Goal: Task Accomplishment & Management: Manage account settings

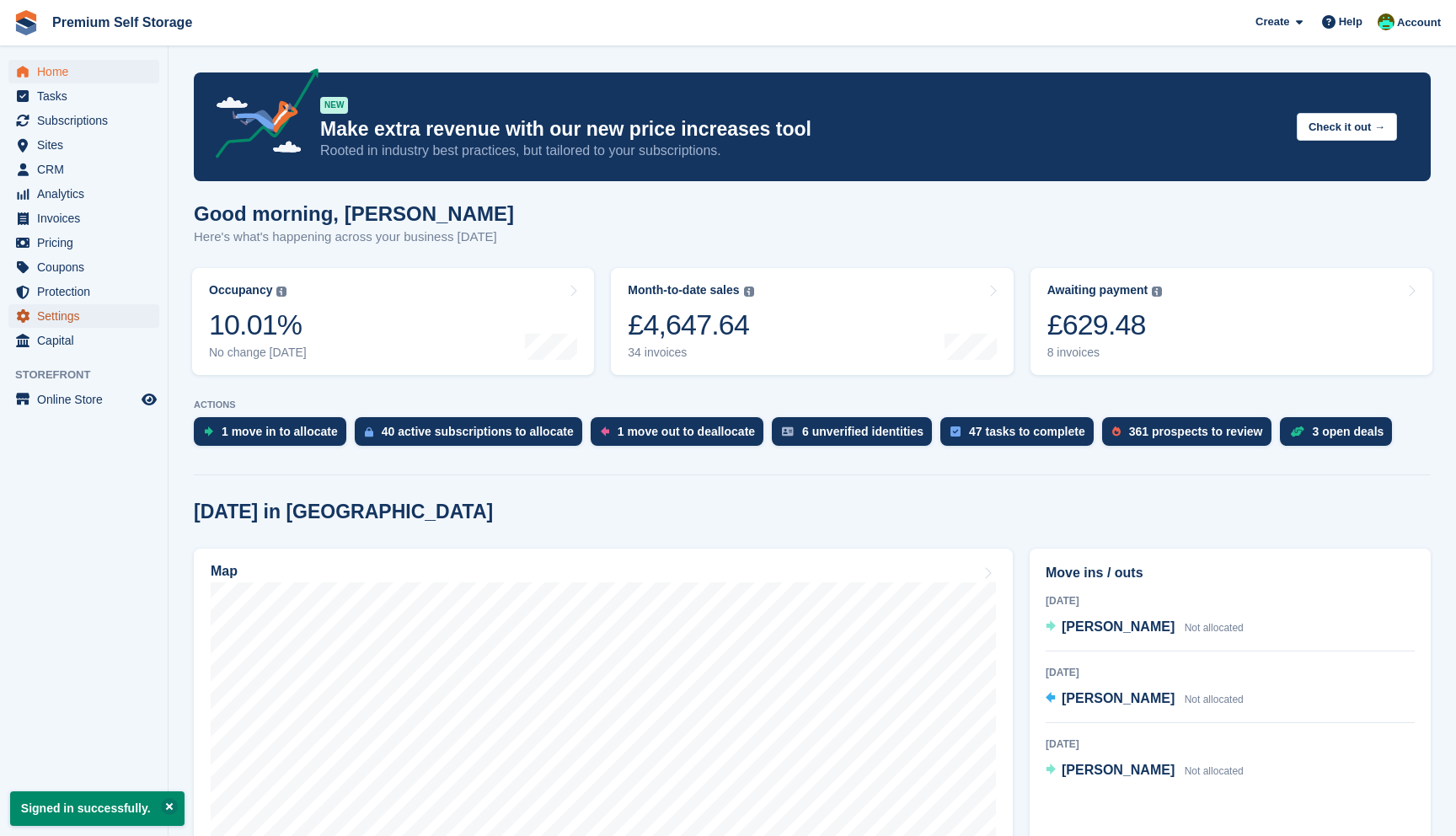
click at [84, 308] on span "Settings" at bounding box center [88, 316] width 101 height 23
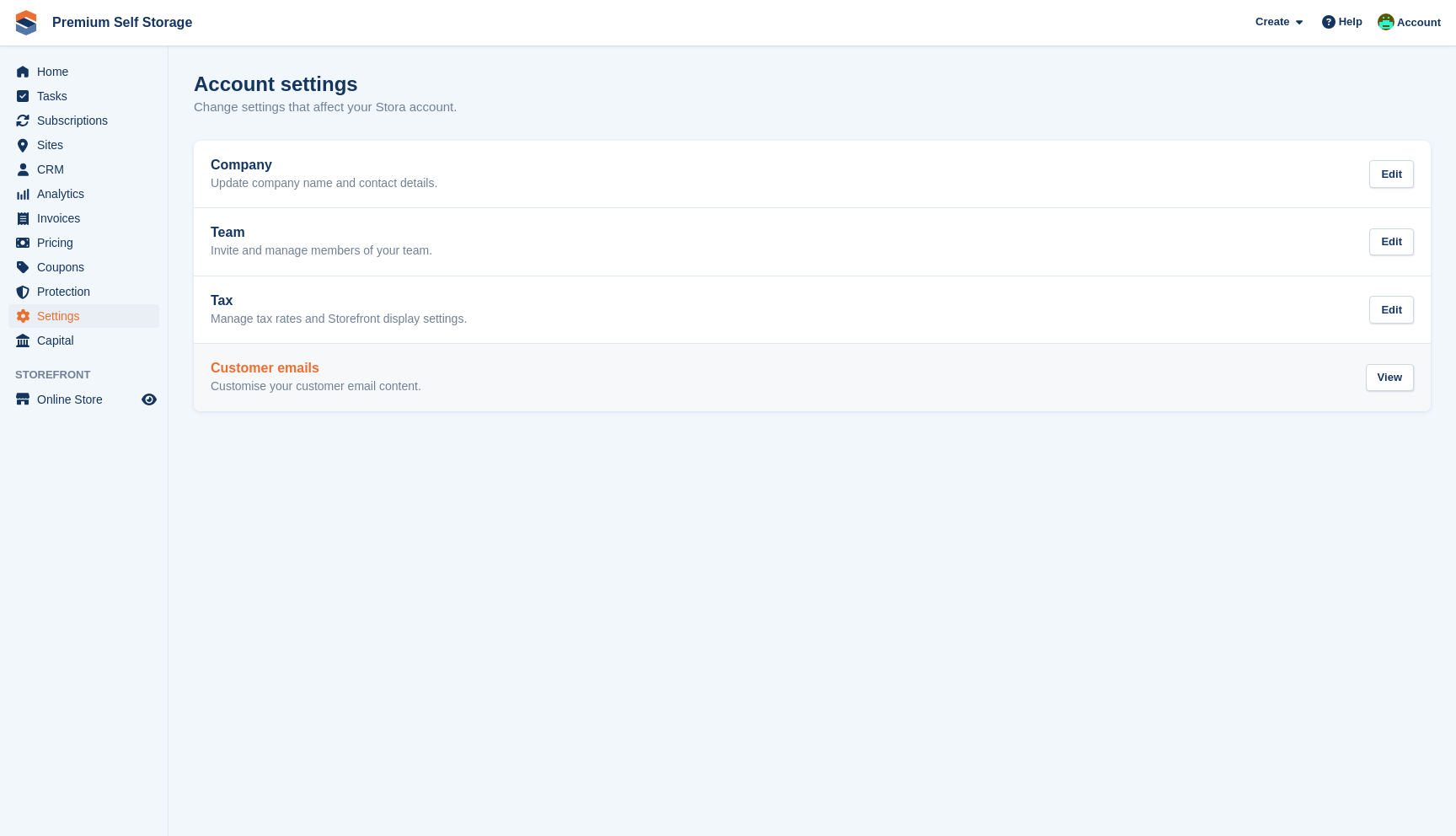
click at [311, 379] on div "Customer emails Customise your customer email content." at bounding box center [315, 377] width 211 height 33
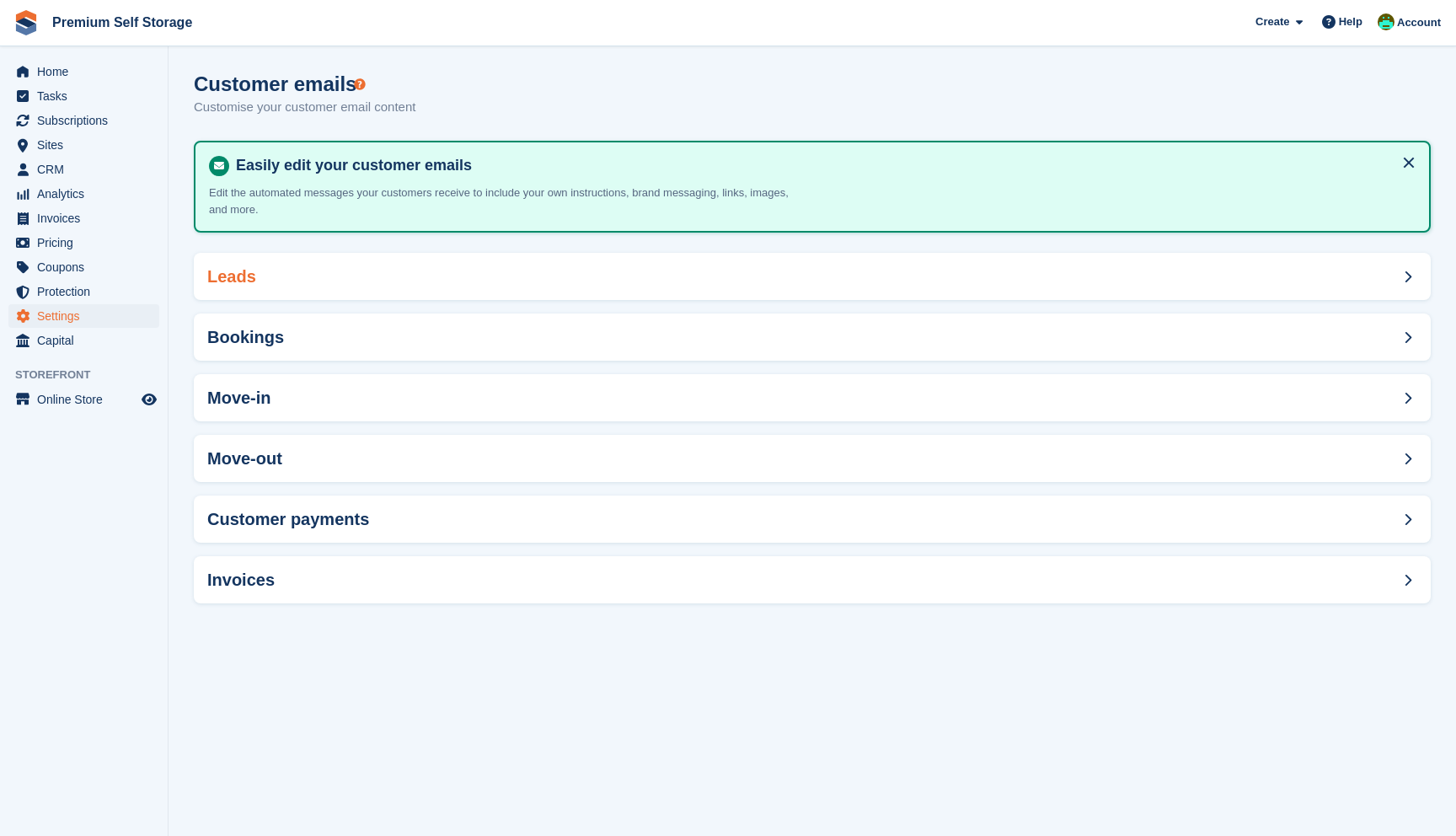
click at [368, 291] on div "Leads" at bounding box center [812, 277] width 1236 height 47
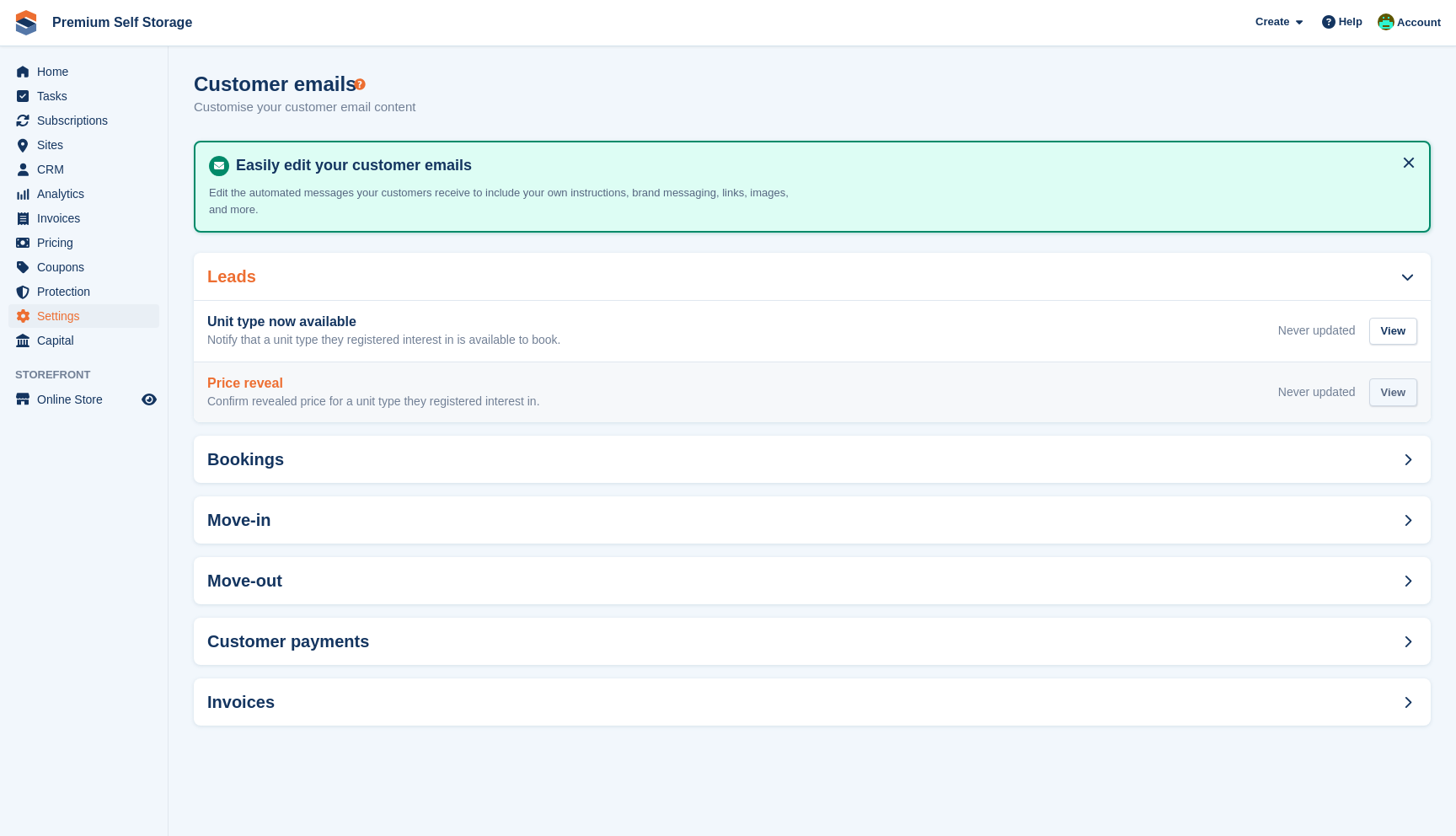
click at [1386, 395] on div "View" at bounding box center [1393, 392] width 48 height 28
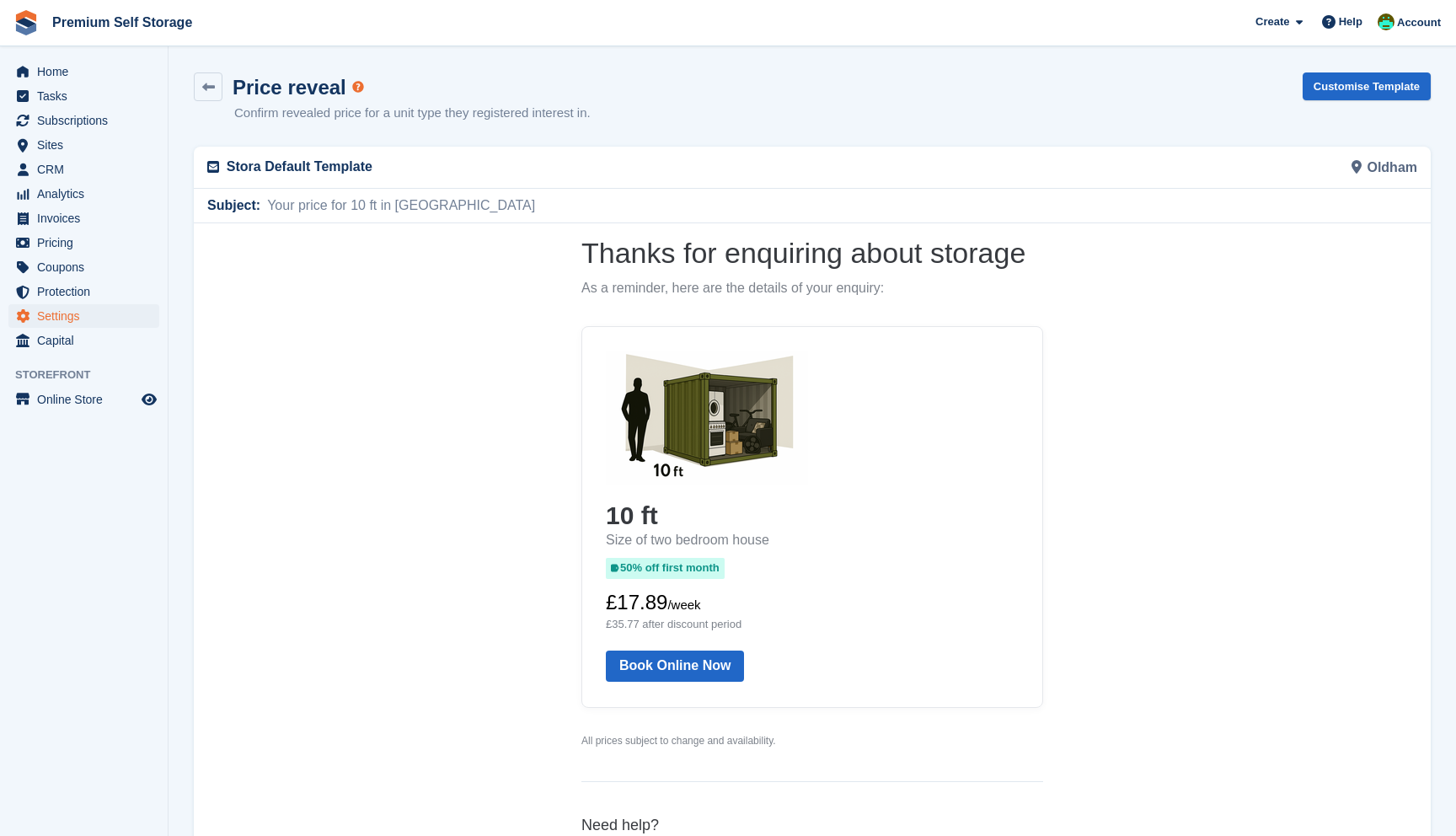
scroll to position [191, 0]
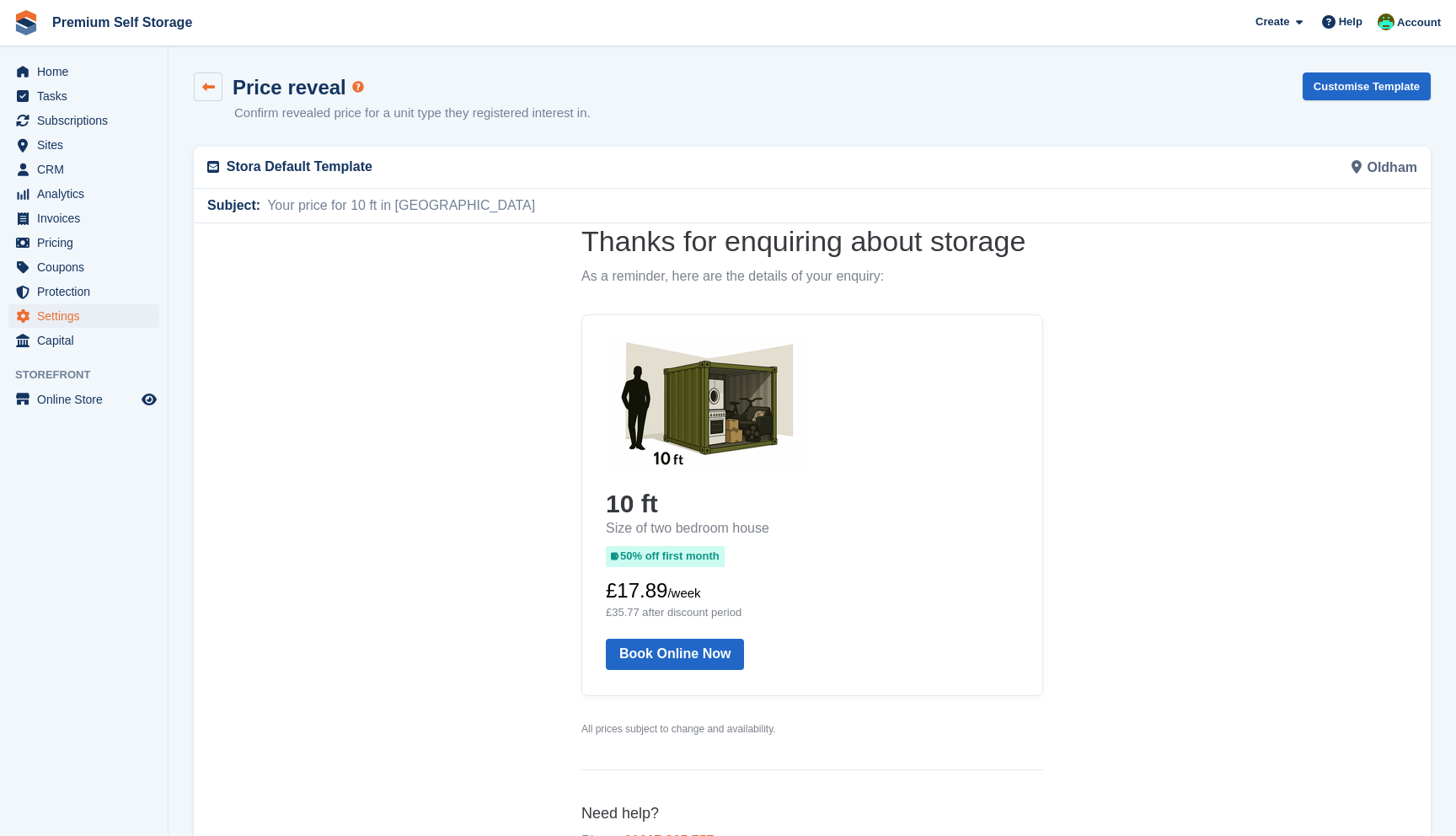
click at [217, 85] on link at bounding box center [208, 87] width 29 height 29
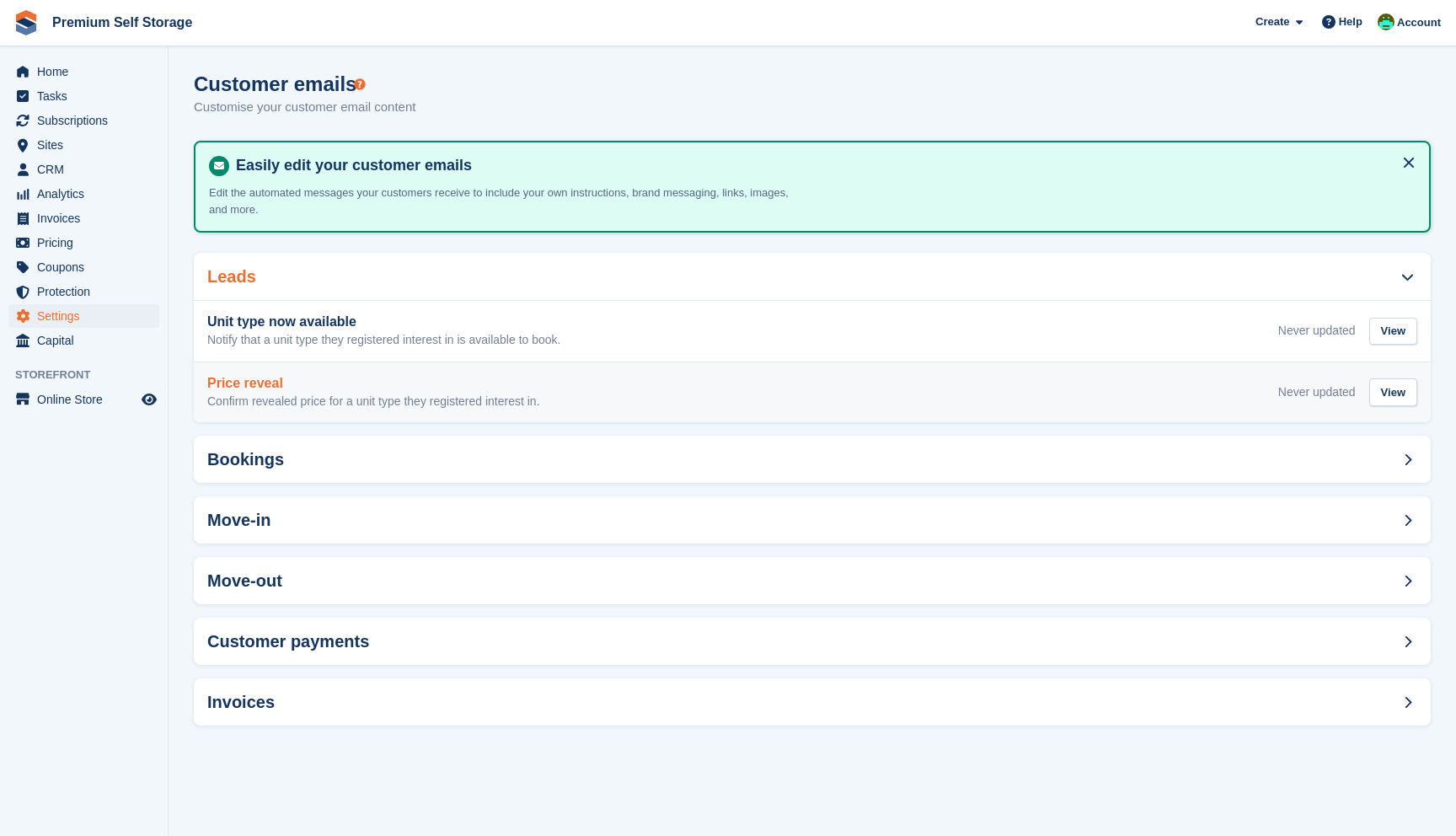
click at [391, 391] on div "Price reveal Confirm revealed price for a unit type they registered interest in." at bounding box center [373, 392] width 333 height 33
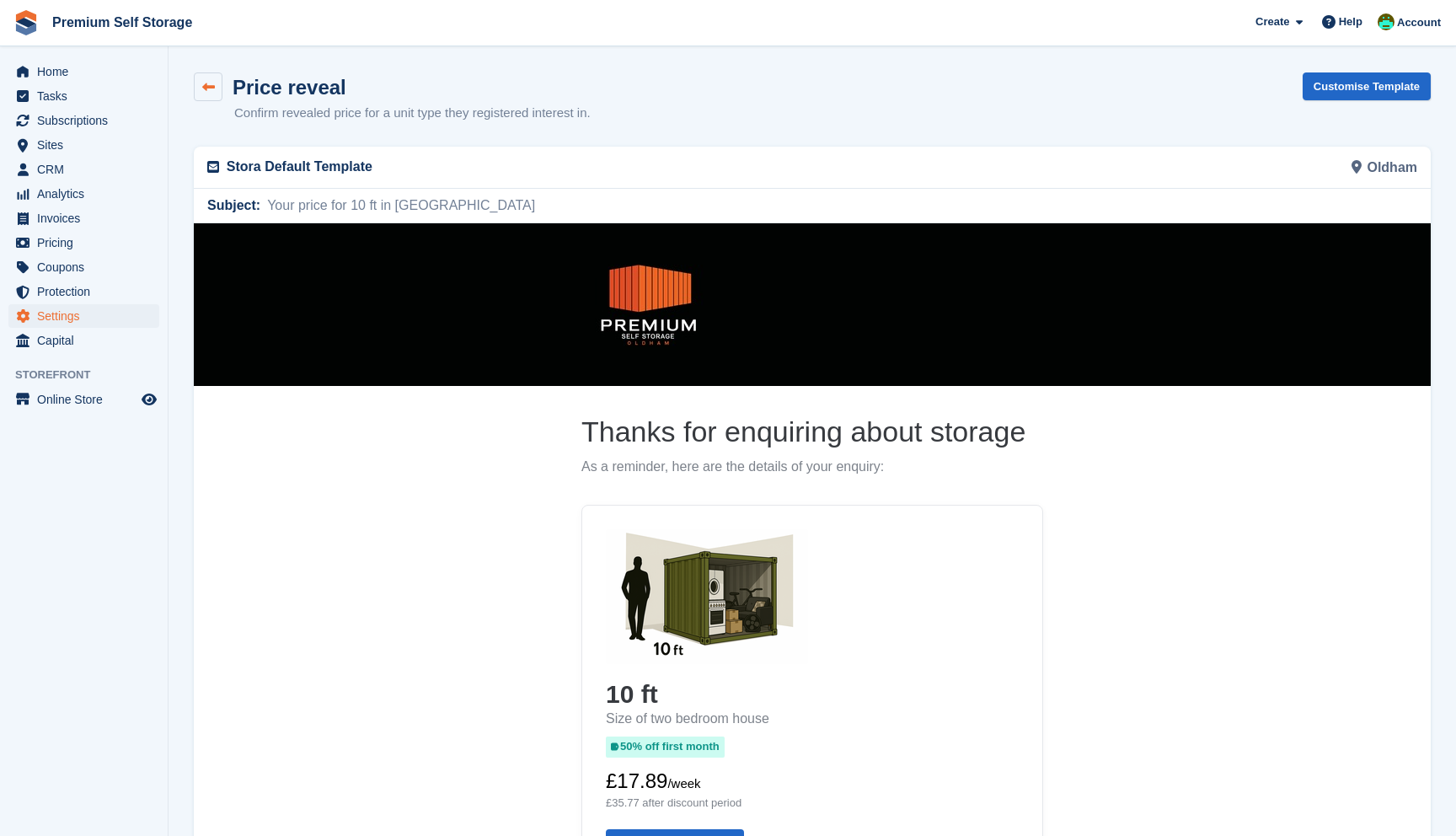
click at [202, 84] on icon at bounding box center [209, 87] width 13 height 13
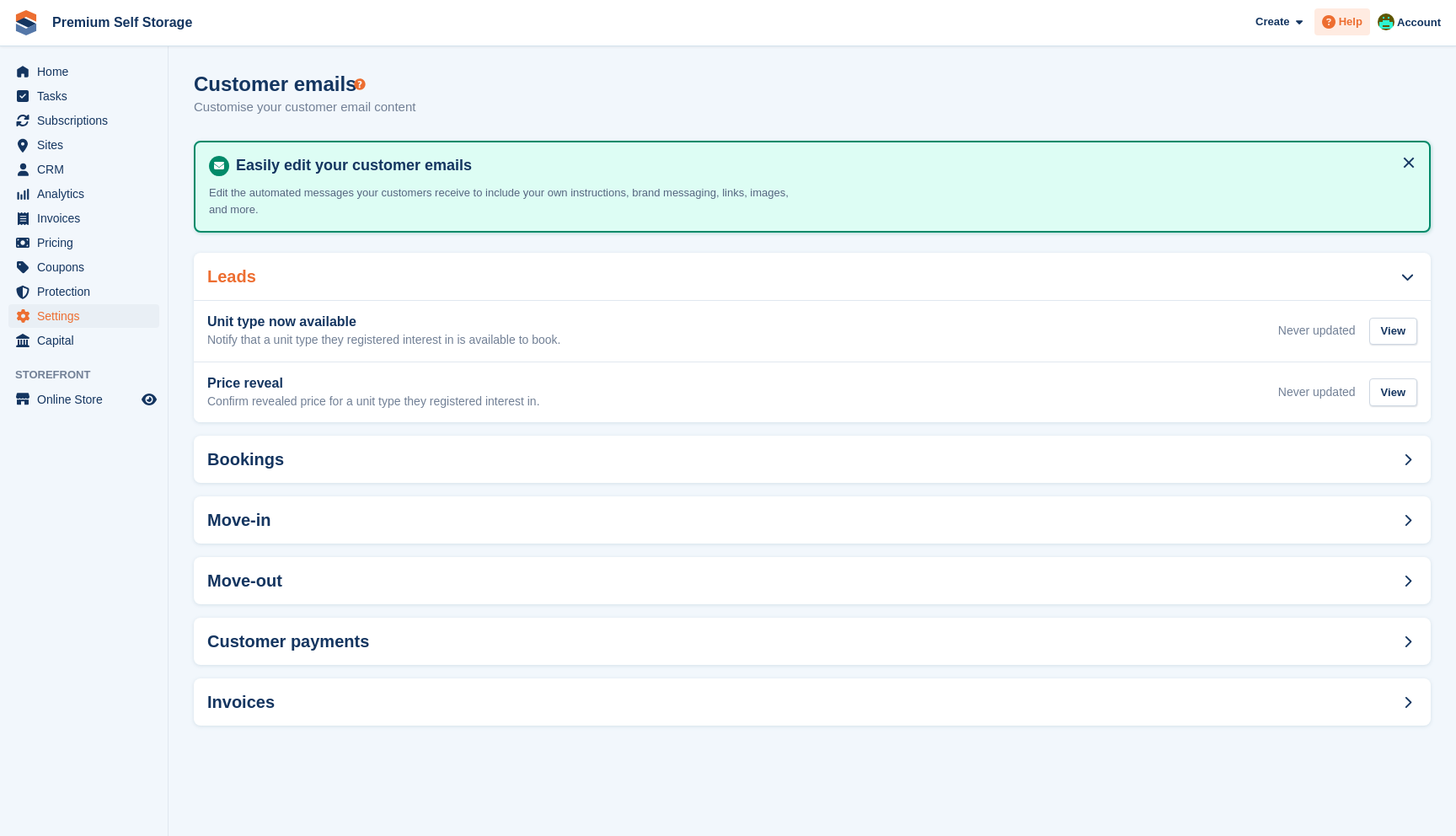
click at [1339, 15] on span "Help" at bounding box center [1350, 22] width 23 height 17
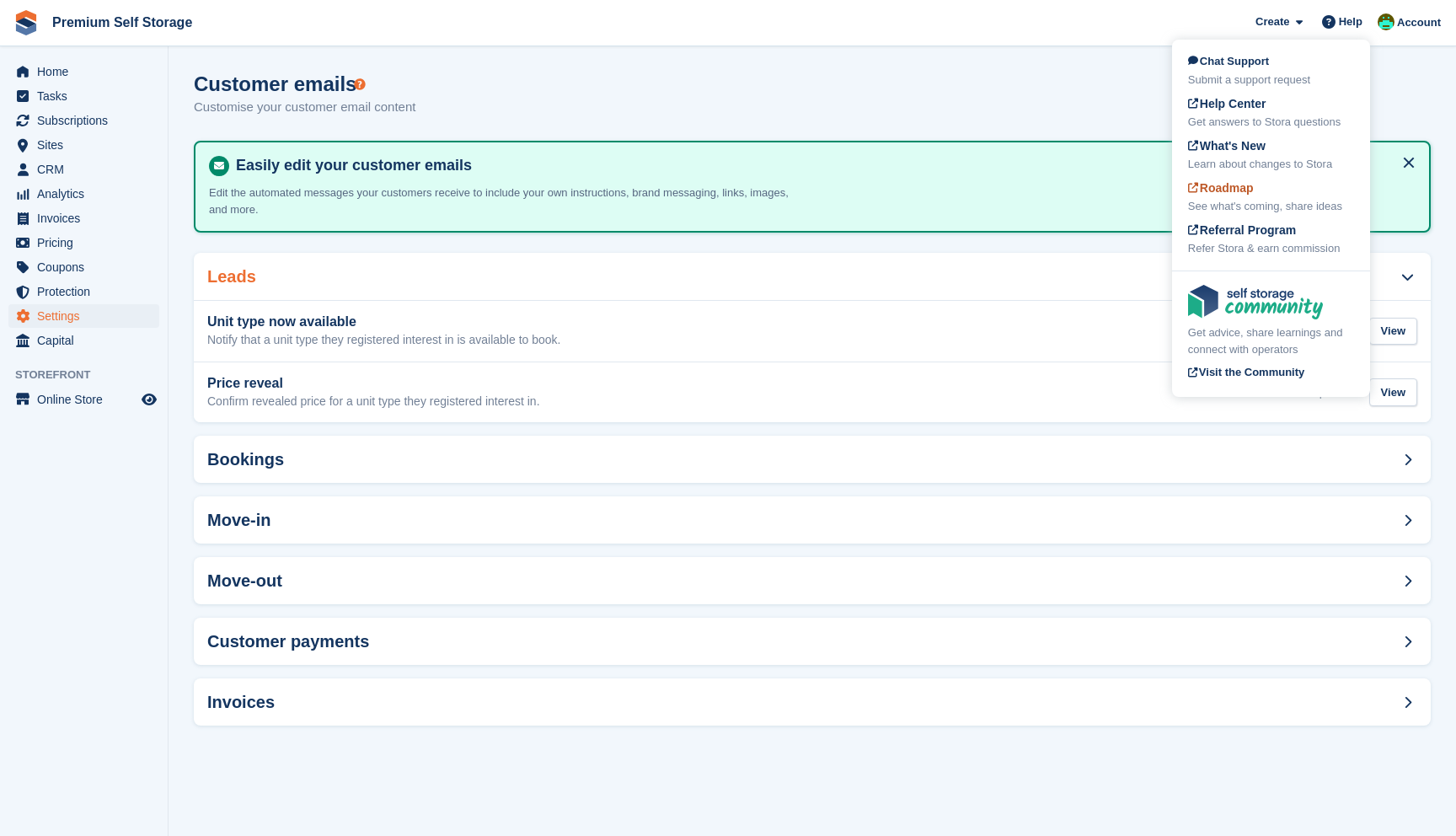
click at [1240, 202] on div "See what's coming, share ideas" at bounding box center [1271, 206] width 166 height 17
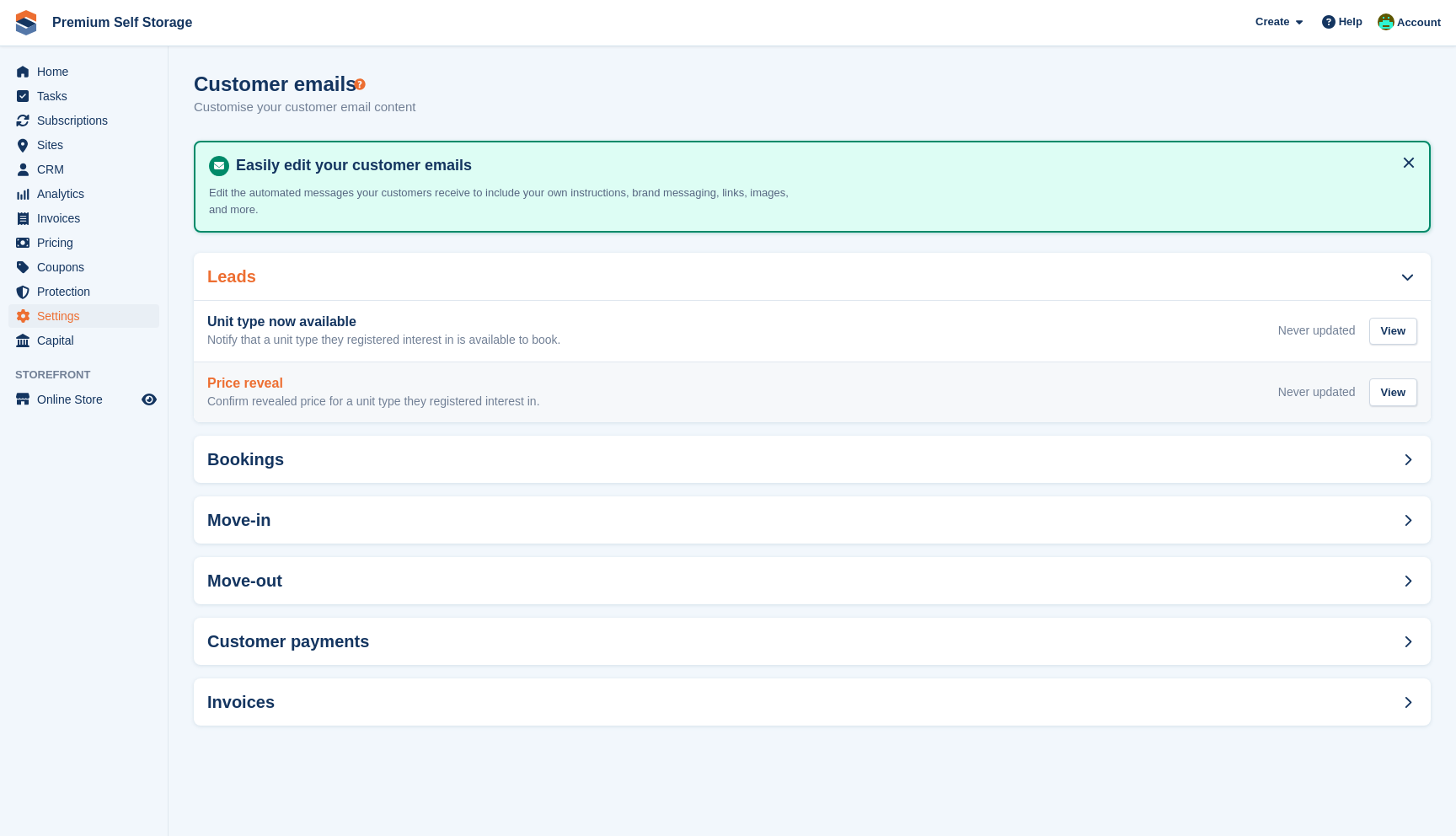
click at [509, 389] on h3 "Price reveal" at bounding box center [373, 383] width 333 height 15
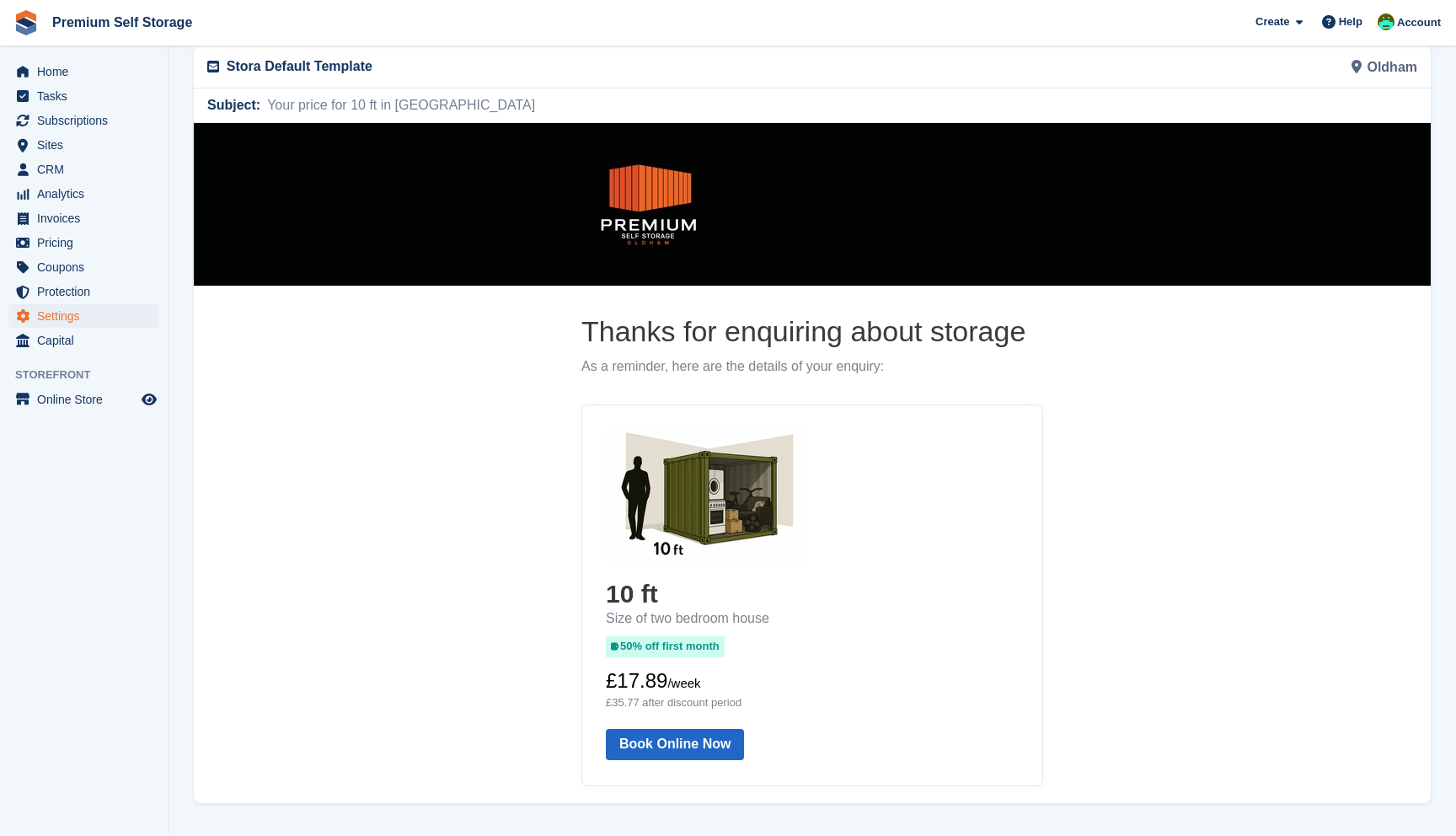
scroll to position [191, 0]
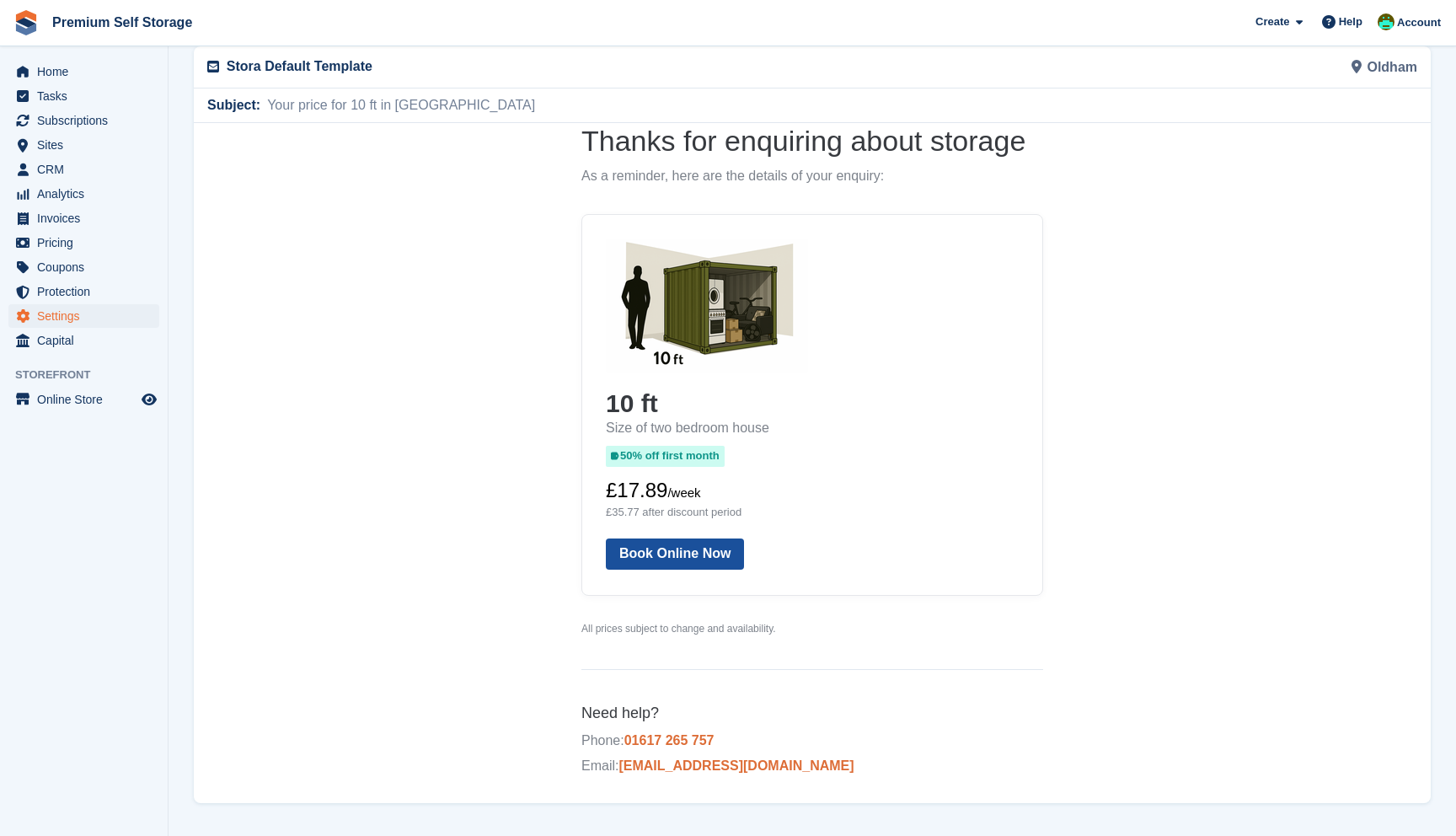
click at [694, 546] on link "Book Online Now" at bounding box center [674, 553] width 138 height 31
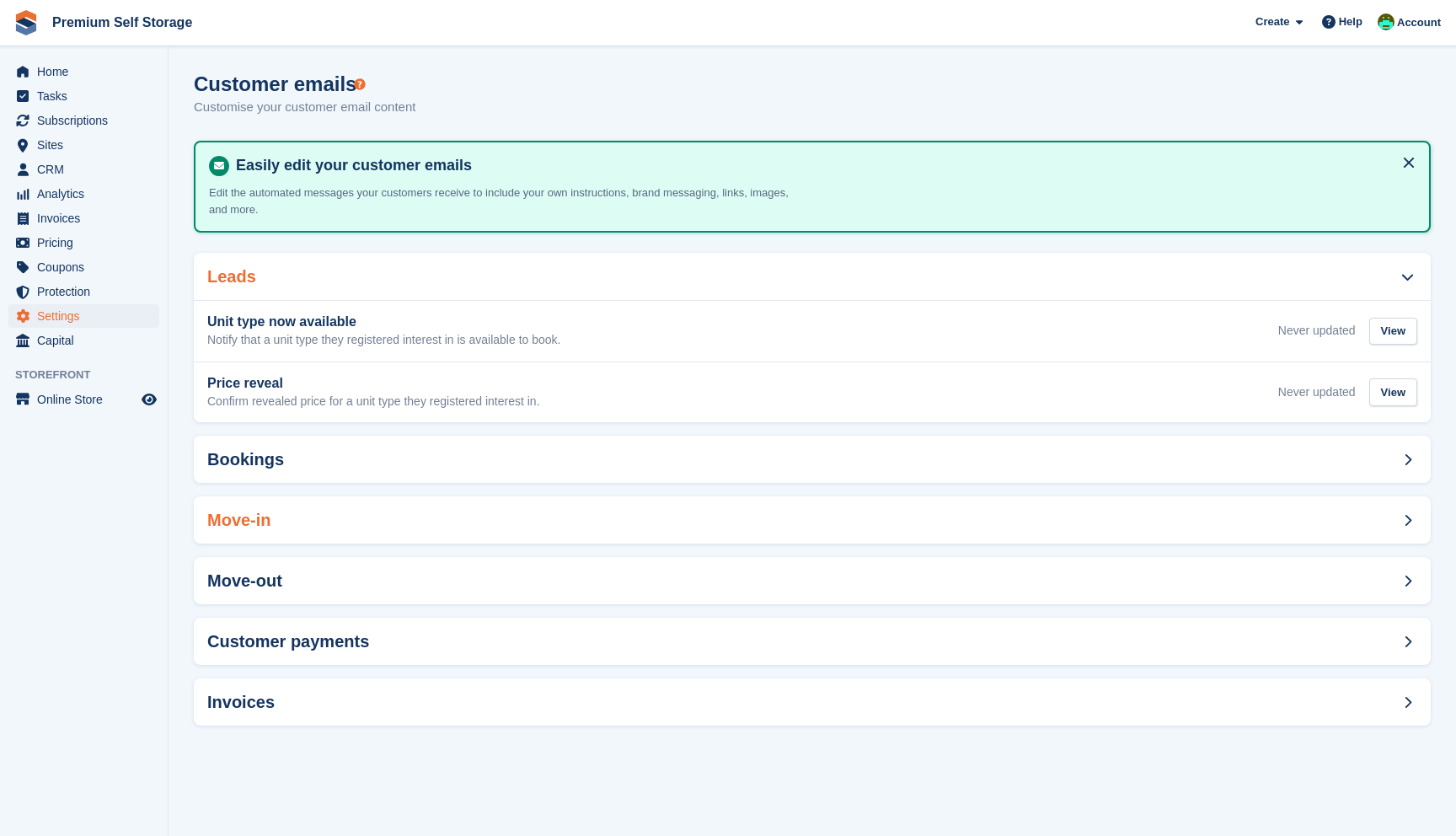
click at [453, 511] on div "Move-in" at bounding box center [812, 520] width 1236 height 47
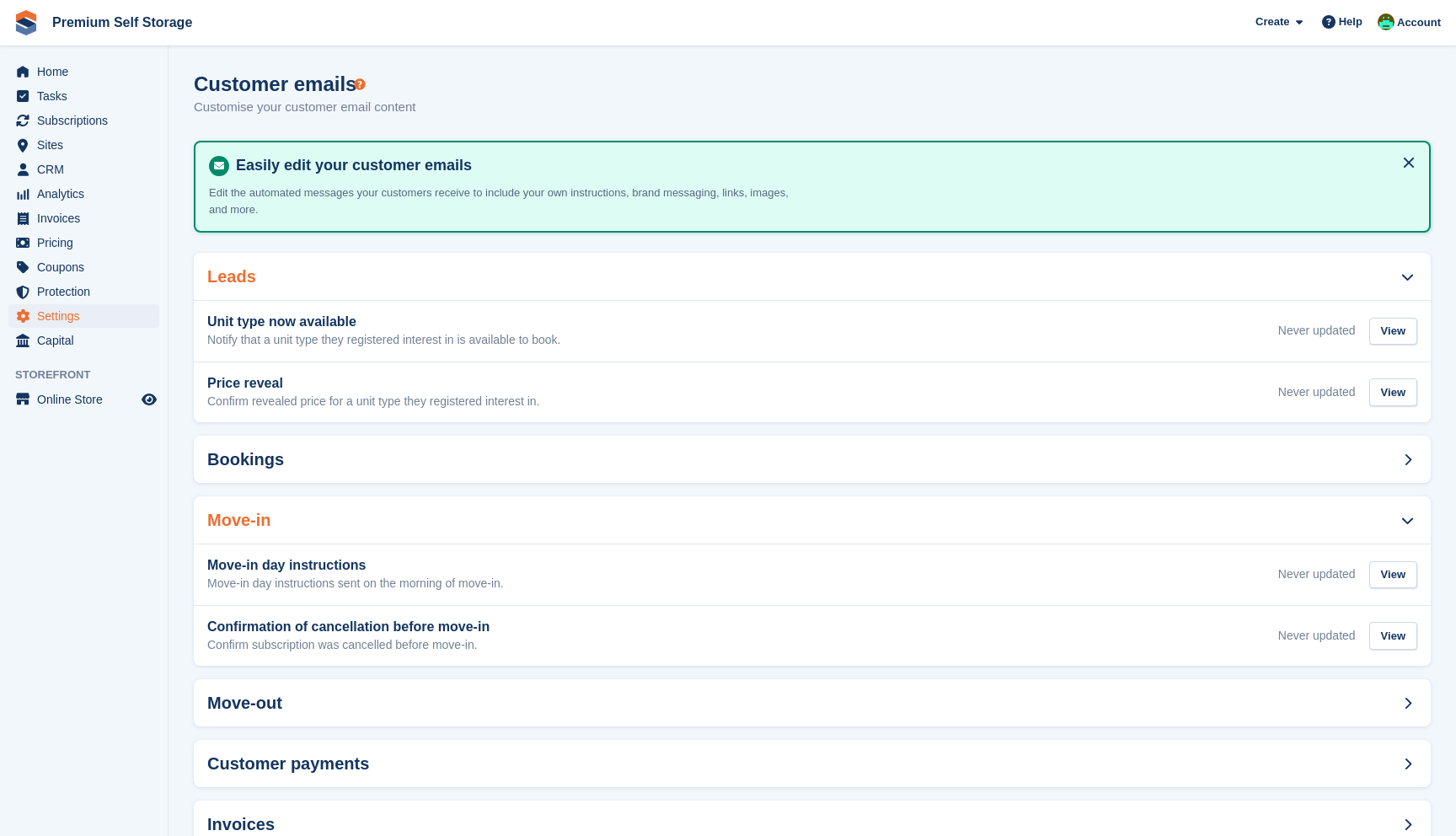
scroll to position [51, 0]
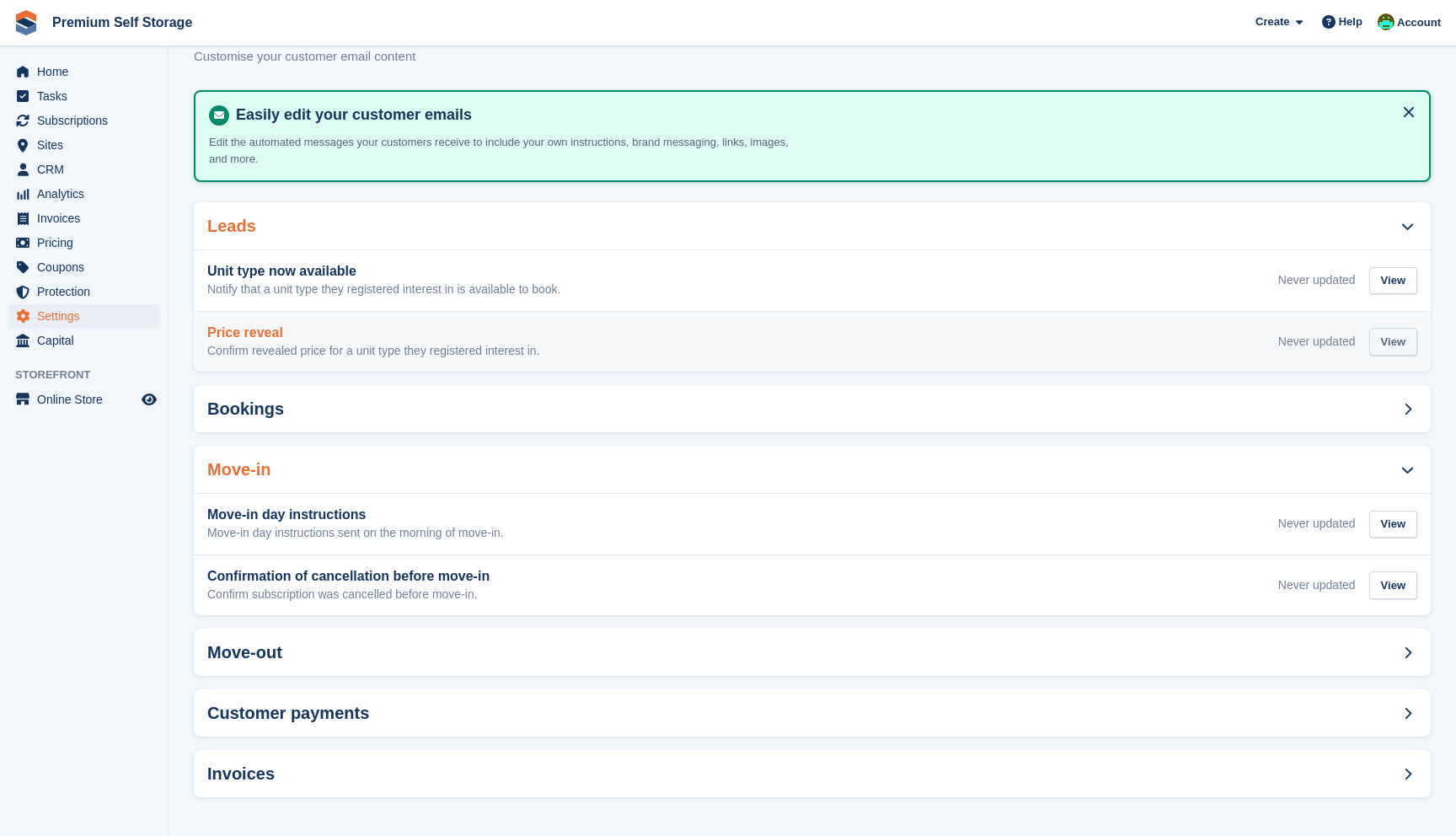
click at [1394, 337] on div "View" at bounding box center [1393, 342] width 48 height 28
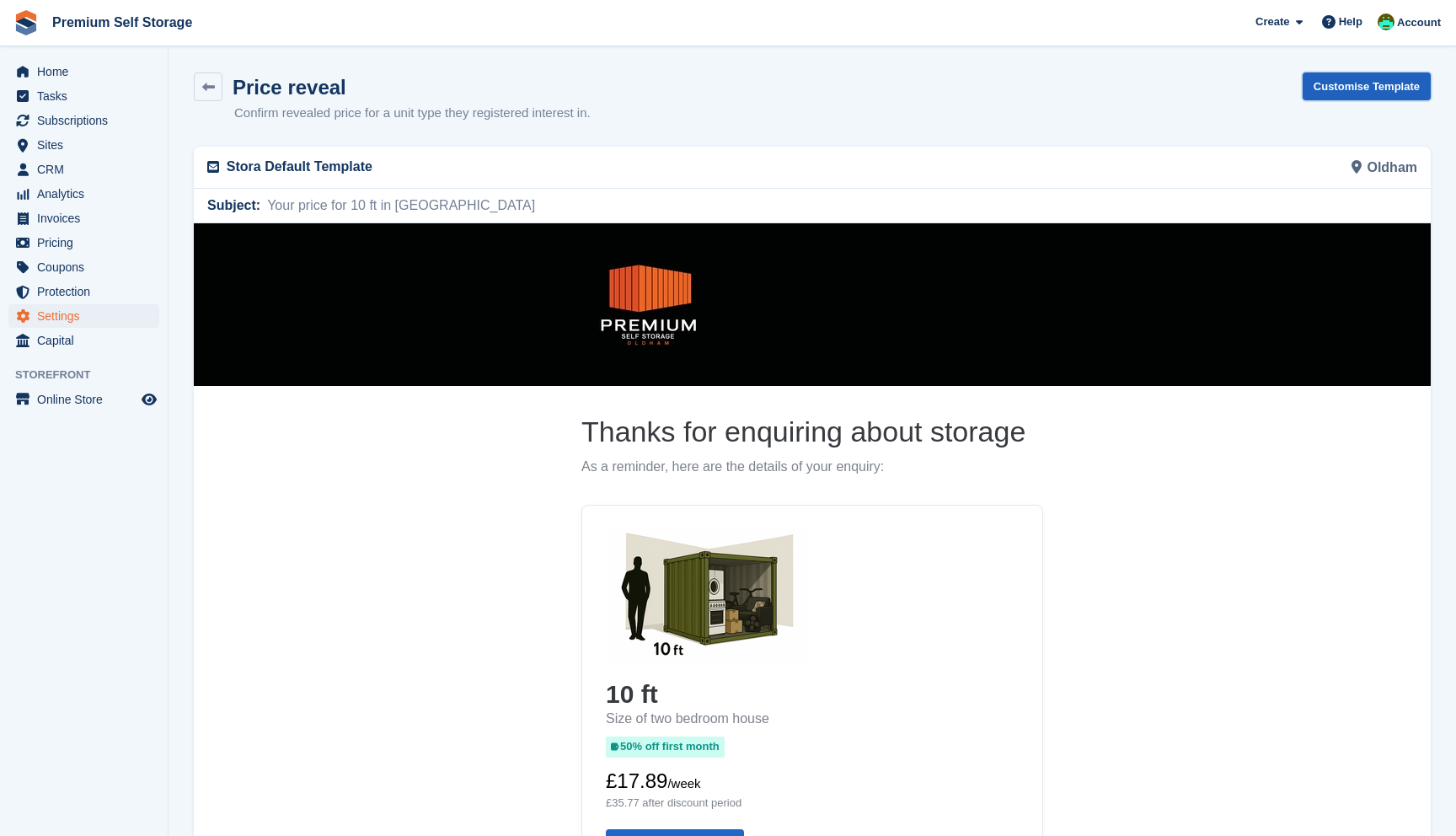
click at [1348, 87] on link "Customise Template" at bounding box center [1367, 86] width 128 height 28
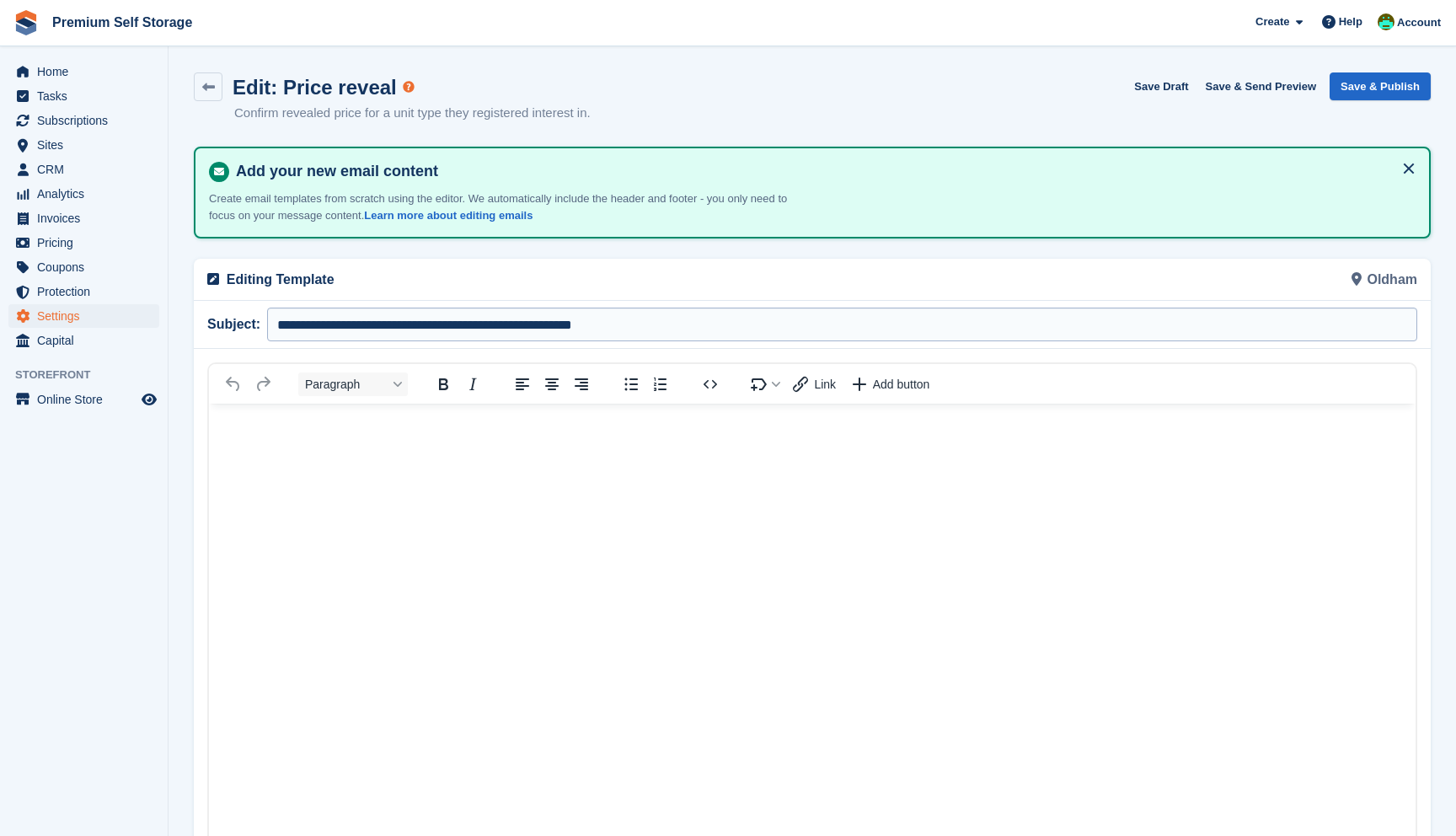
scroll to position [249, 0]
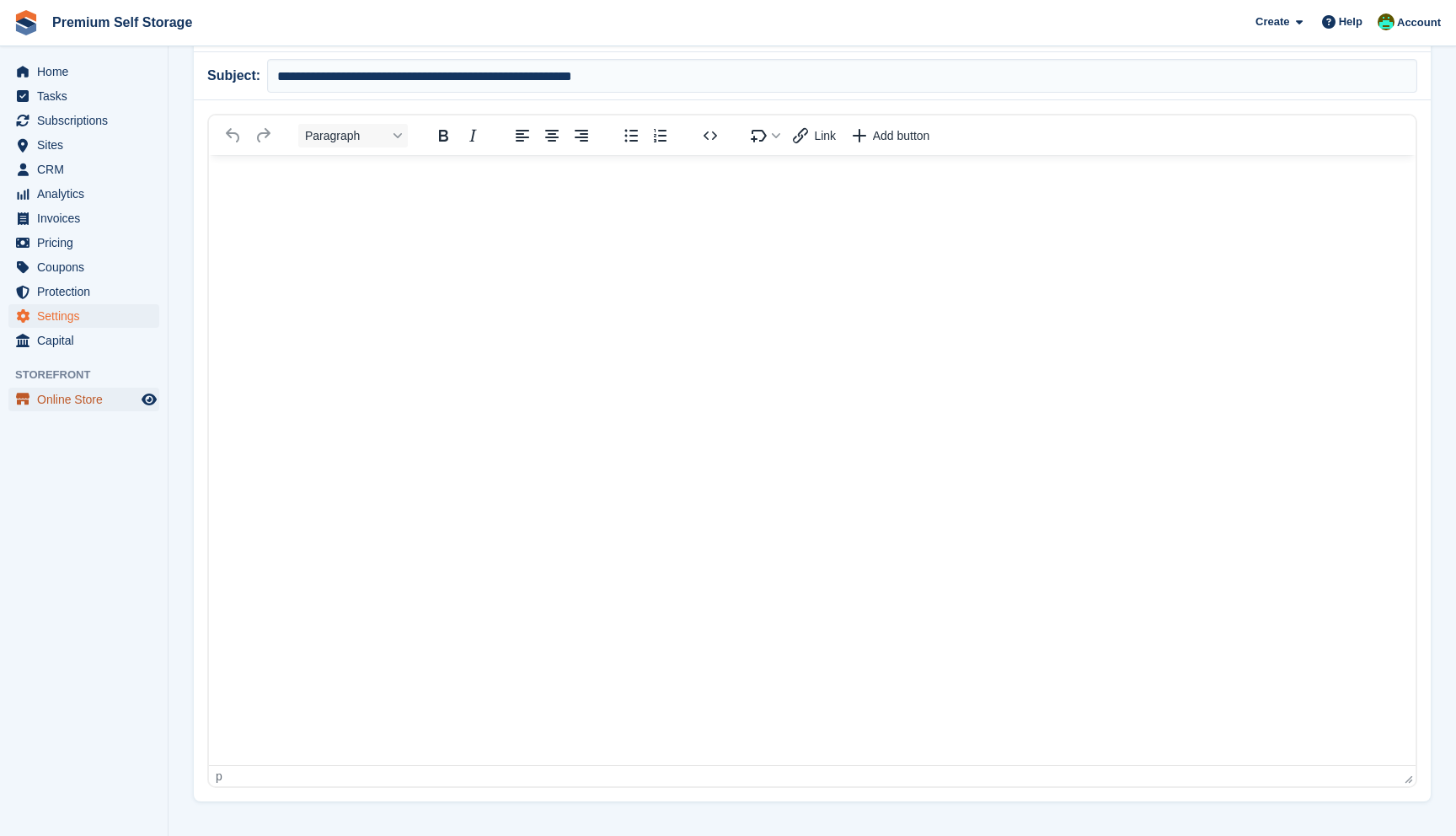
click at [80, 403] on span "Online Store" at bounding box center [88, 399] width 101 height 23
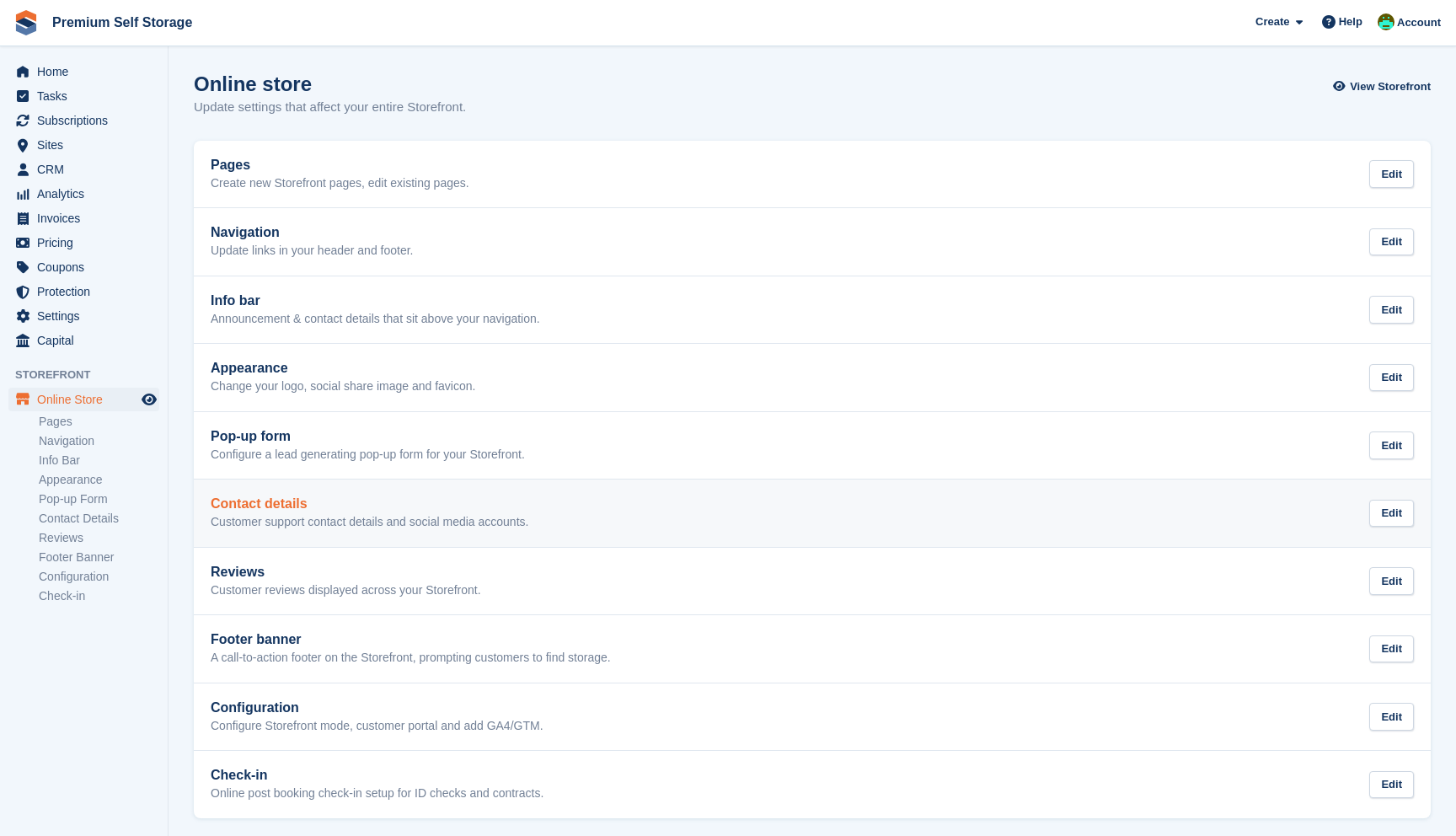
scroll to position [6, 0]
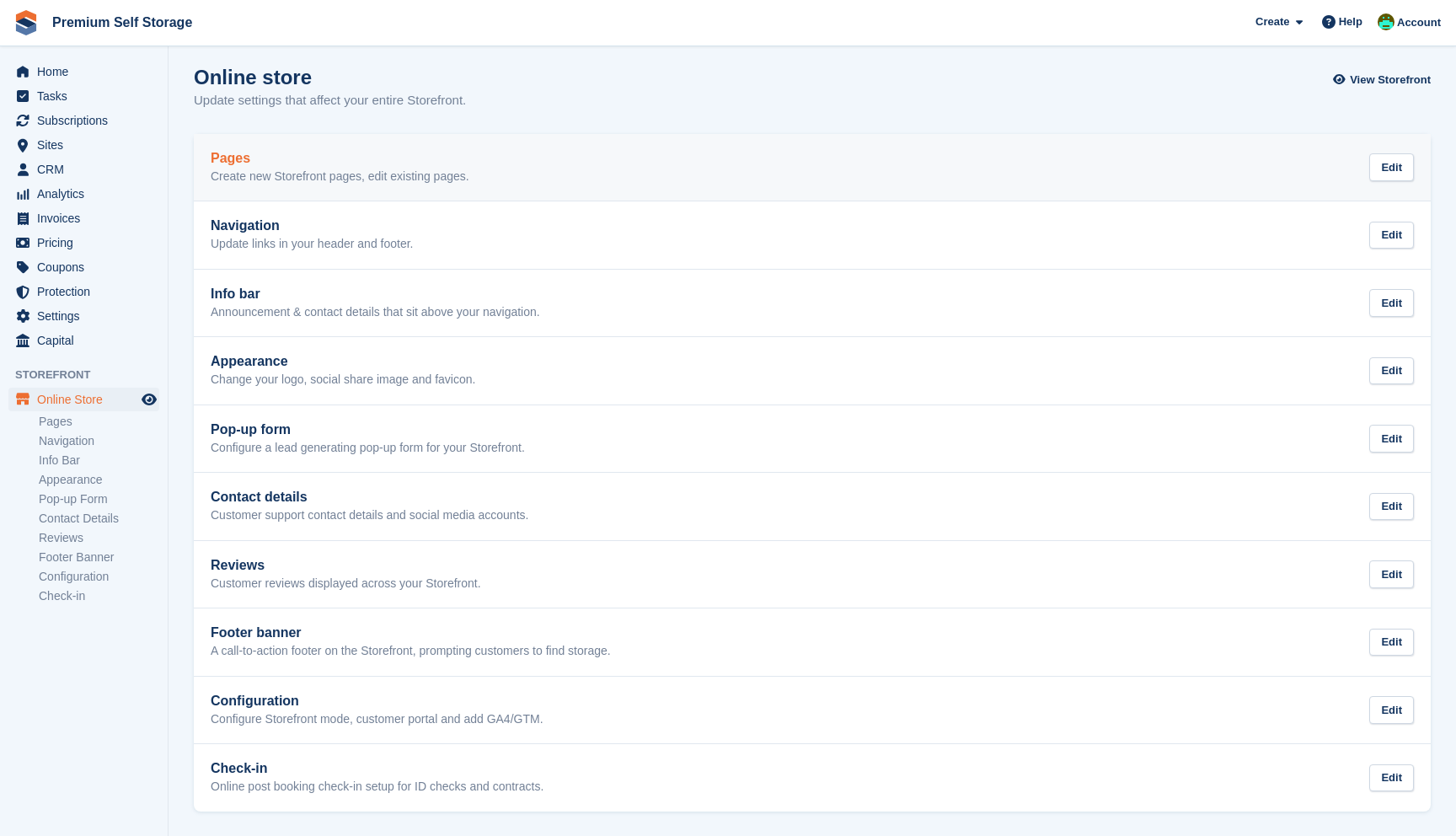
click at [371, 155] on h2 "Pages" at bounding box center [340, 158] width 258 height 15
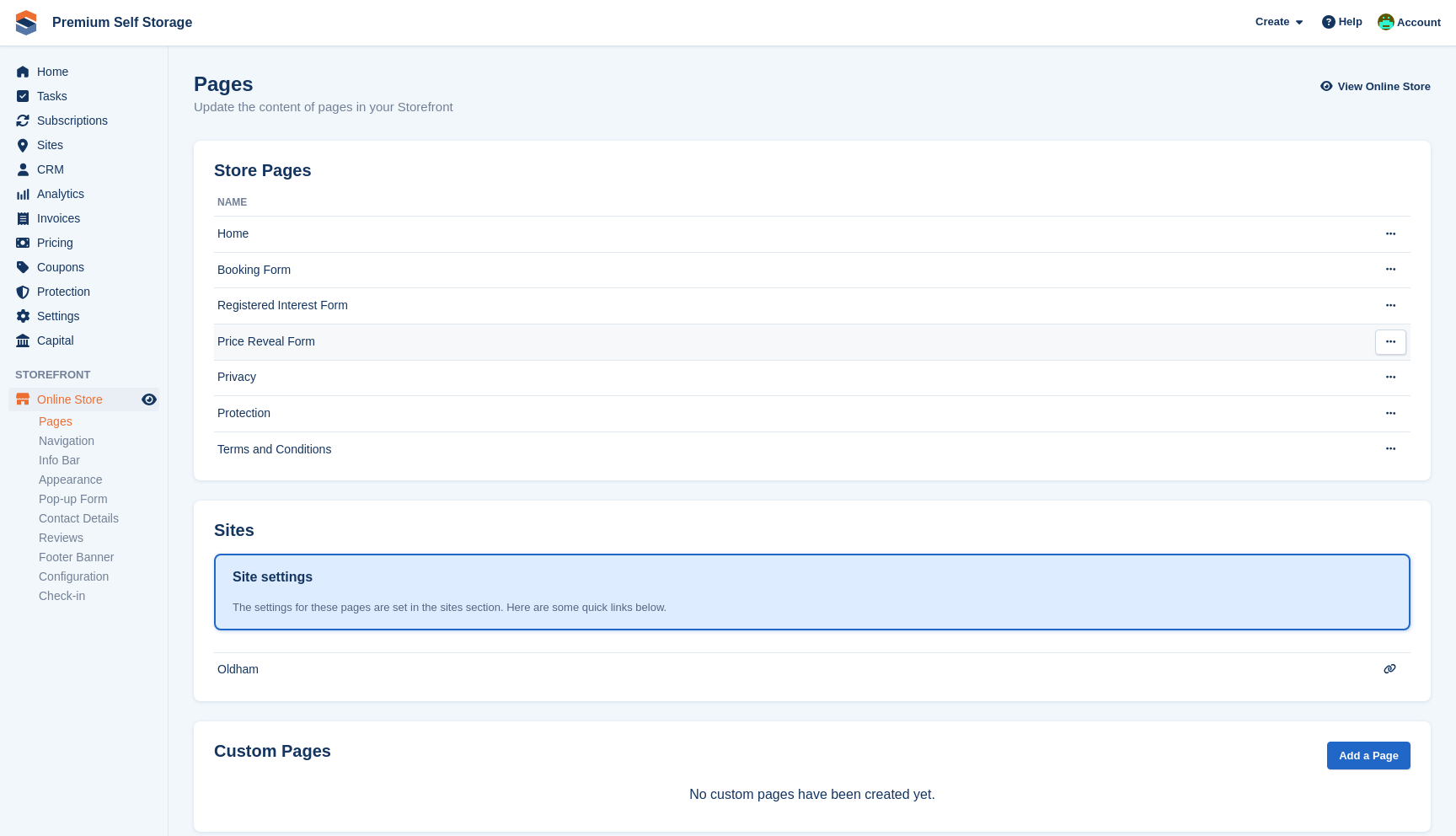
scroll to position [31, 0]
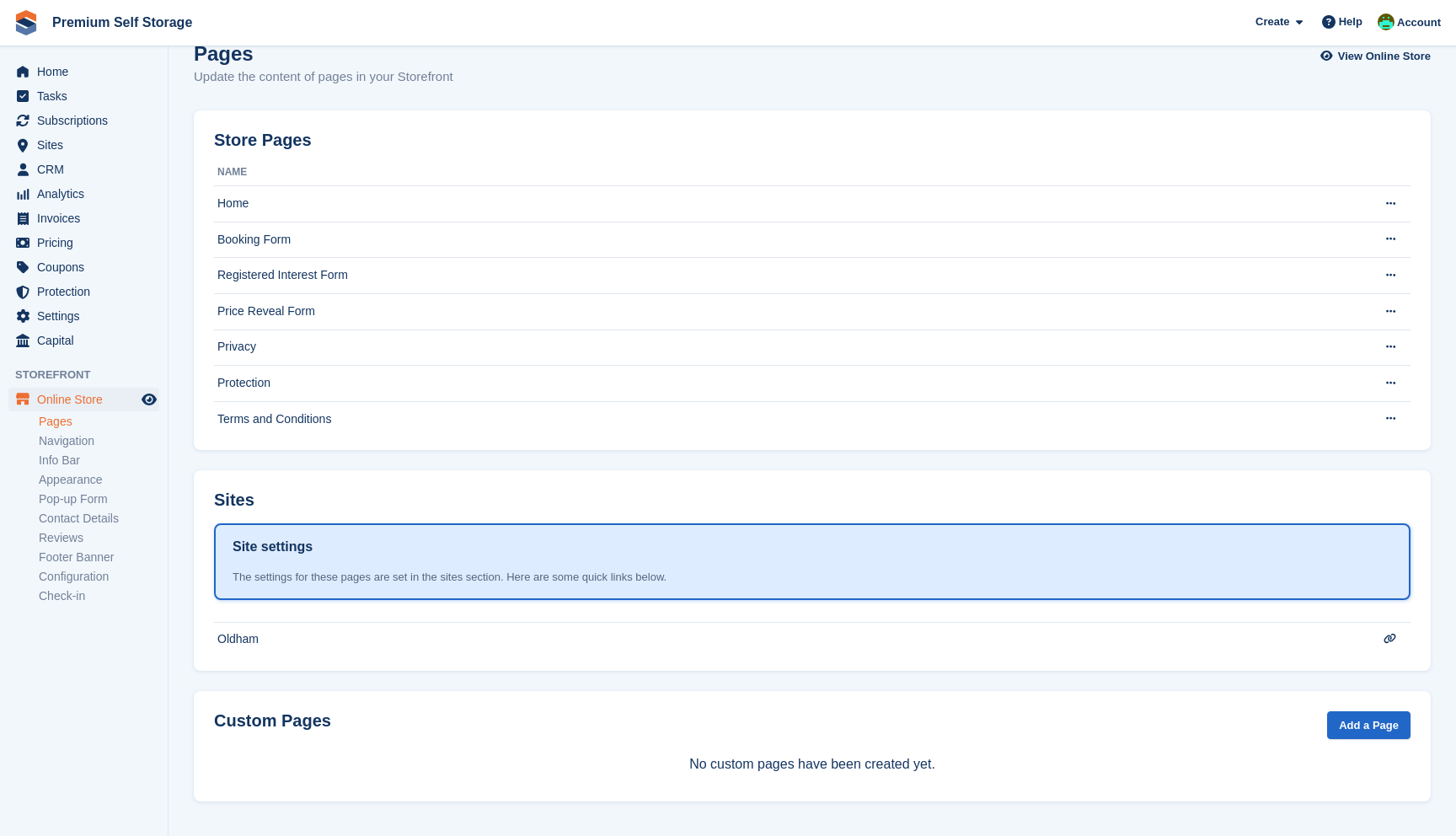
click at [71, 545] on li "Reviews" at bounding box center [103, 538] width 129 height 18
click at [70, 533] on link "Reviews" at bounding box center [99, 538] width 120 height 16
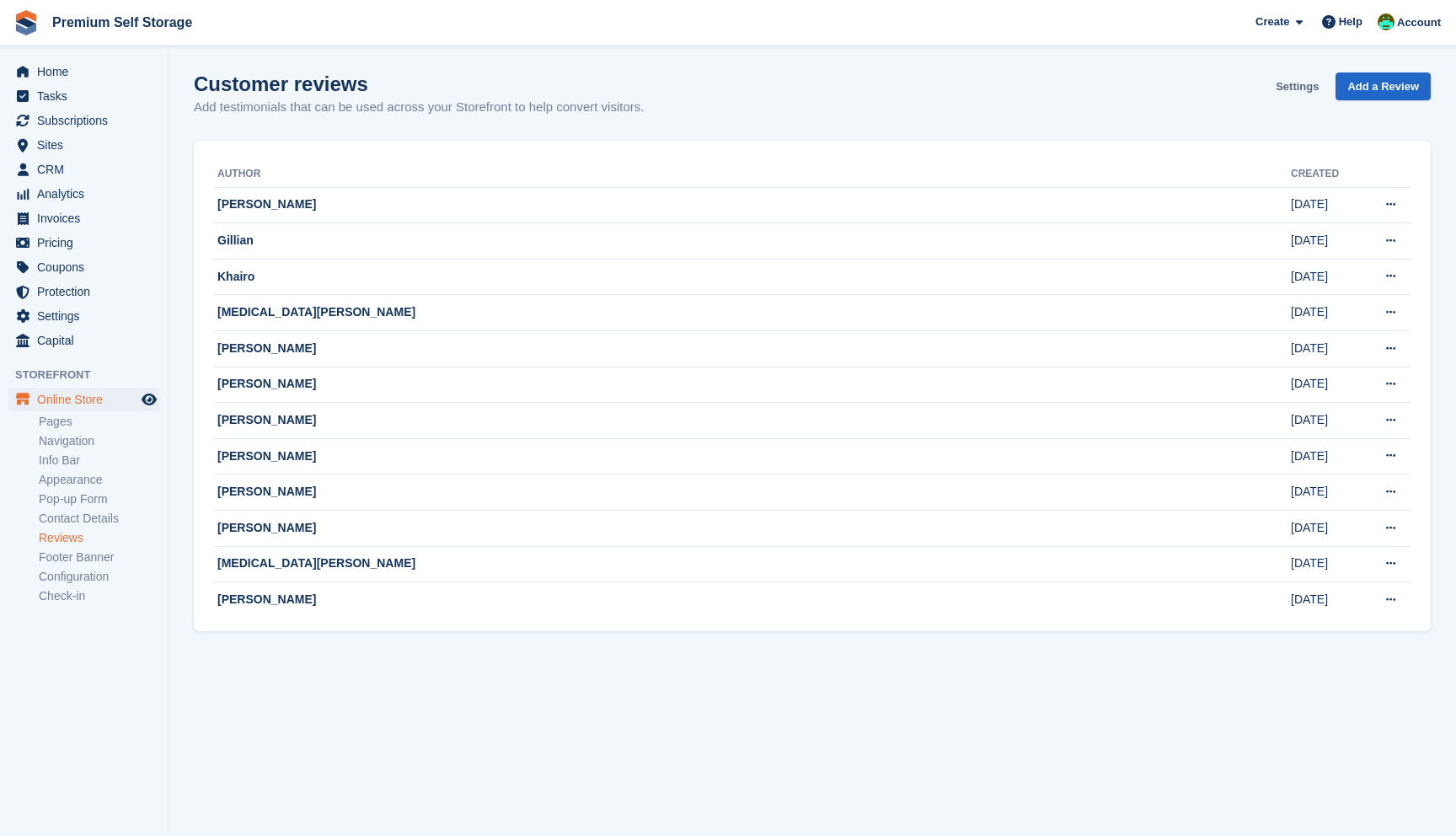
click at [1298, 89] on link "Settings" at bounding box center [1297, 86] width 56 height 28
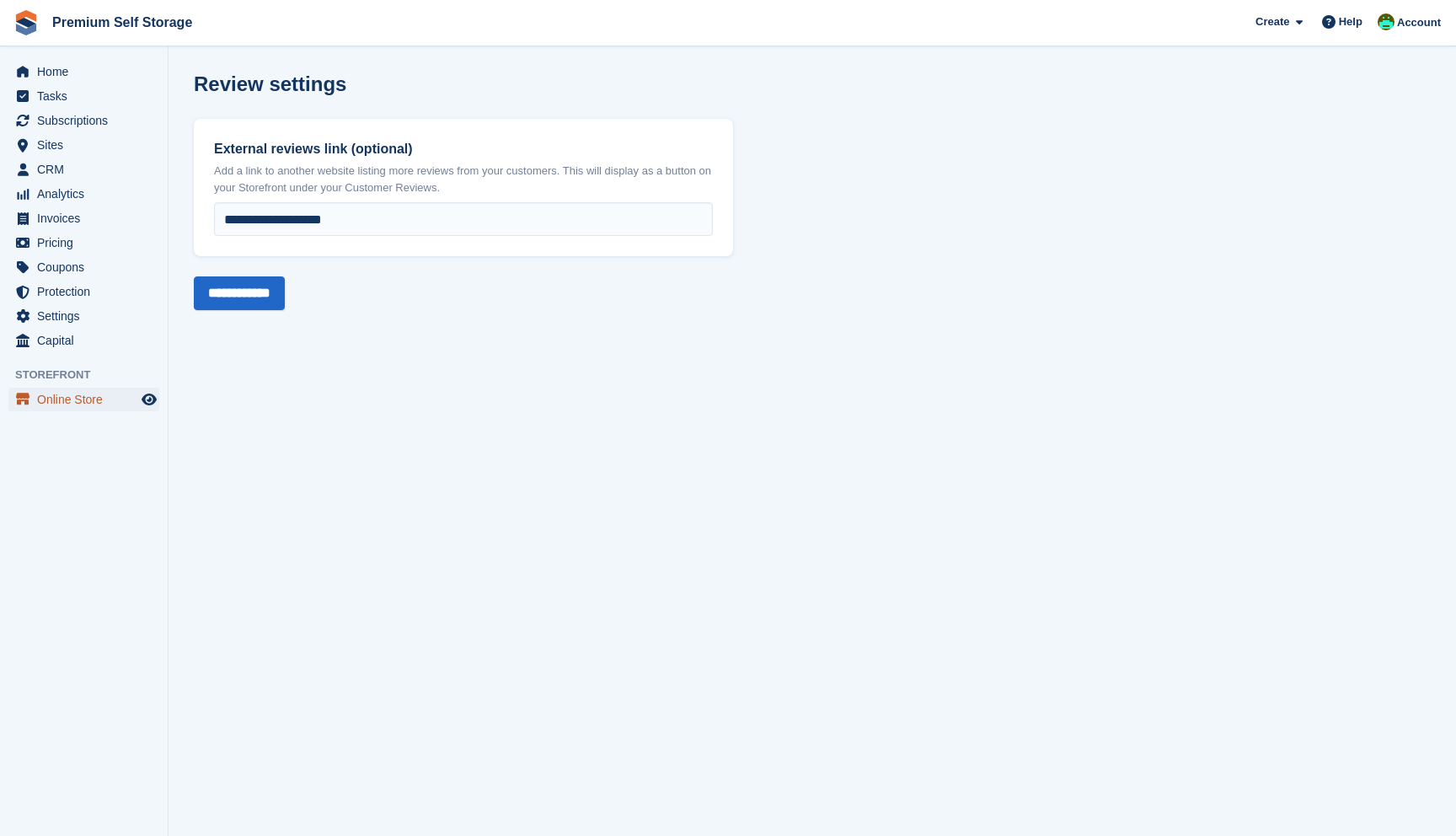
click at [73, 405] on span "Online Store" at bounding box center [88, 399] width 101 height 23
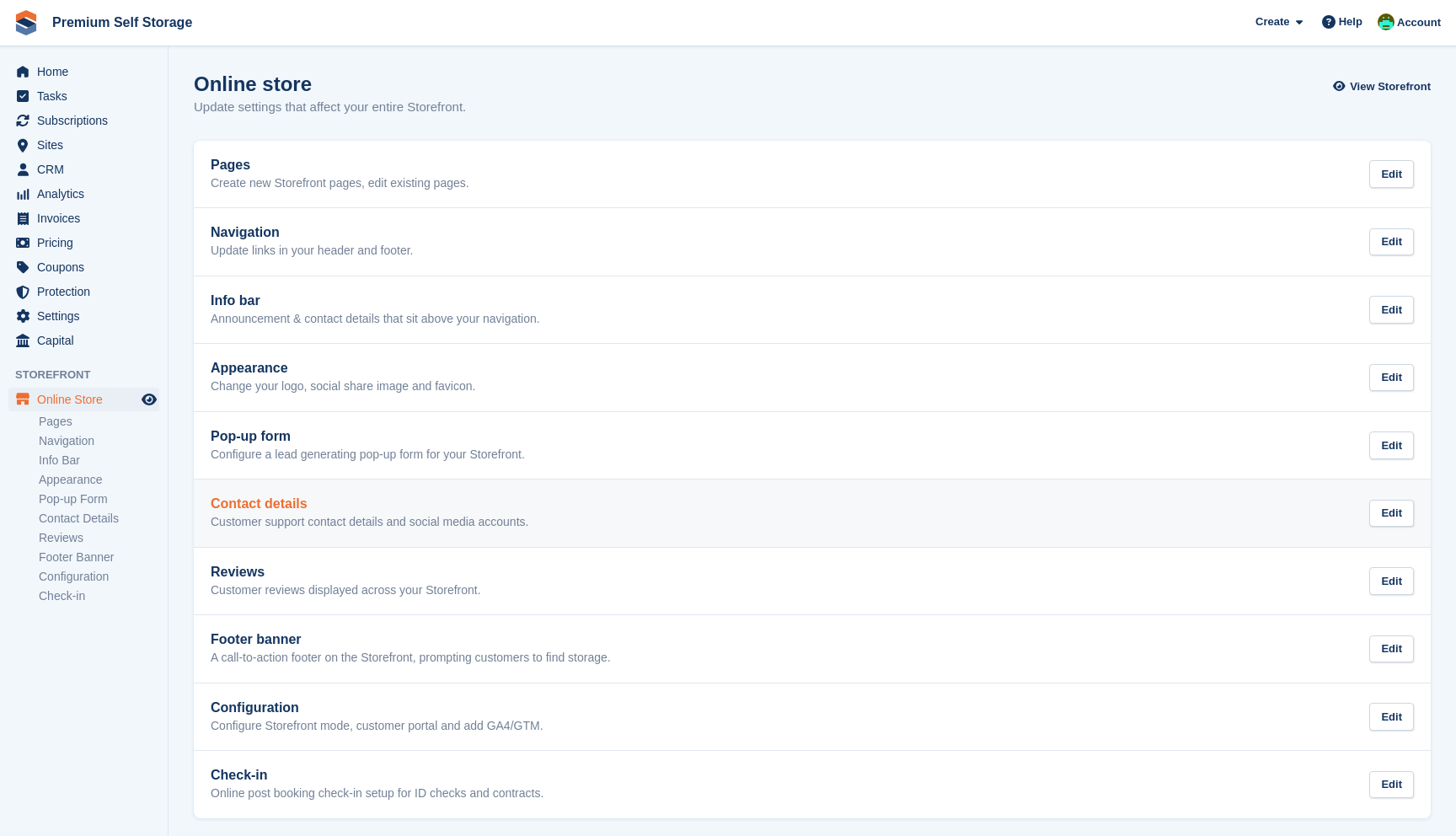
scroll to position [6, 0]
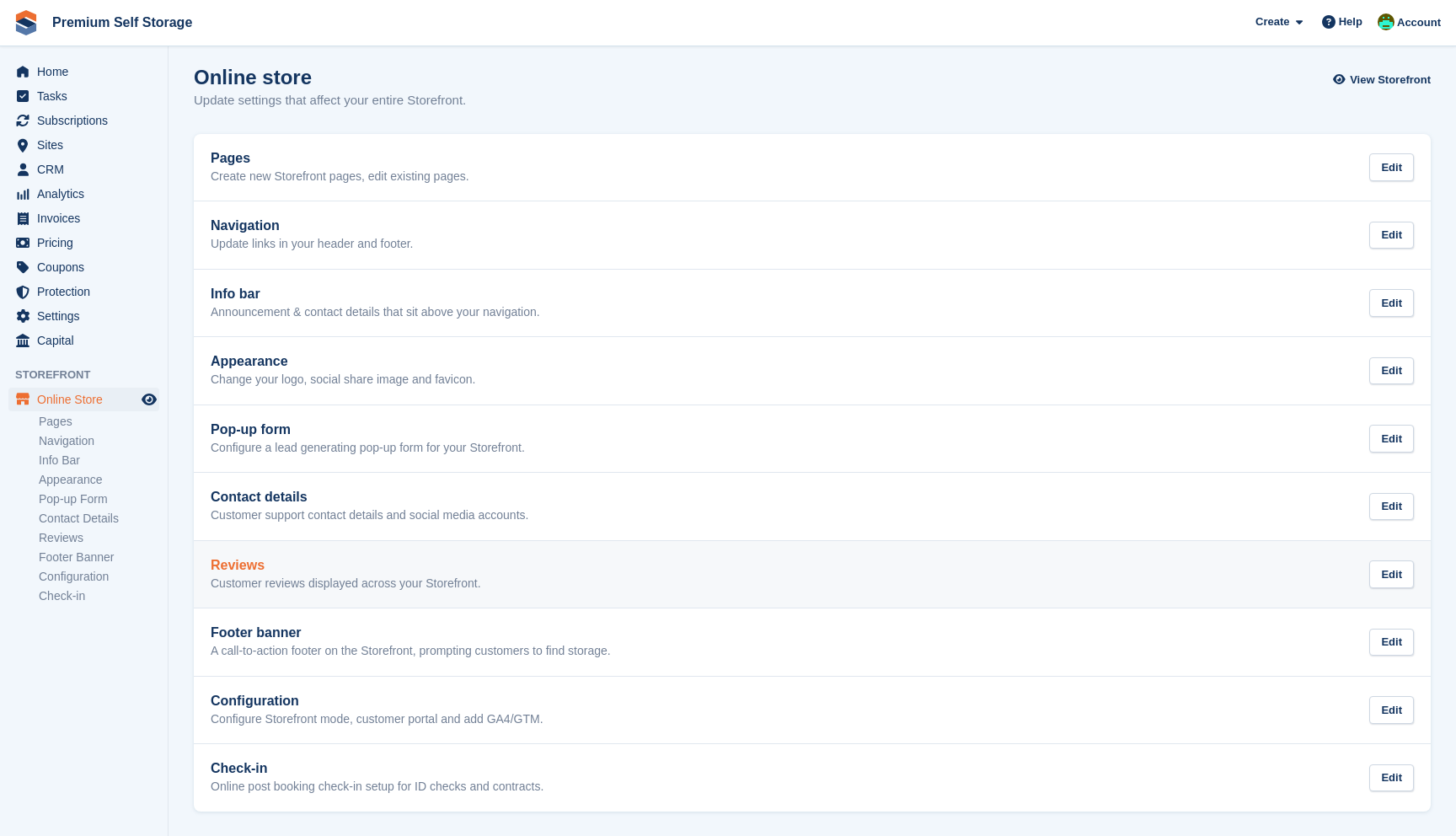
click at [354, 565] on h2 "Reviews" at bounding box center [345, 565] width 270 height 15
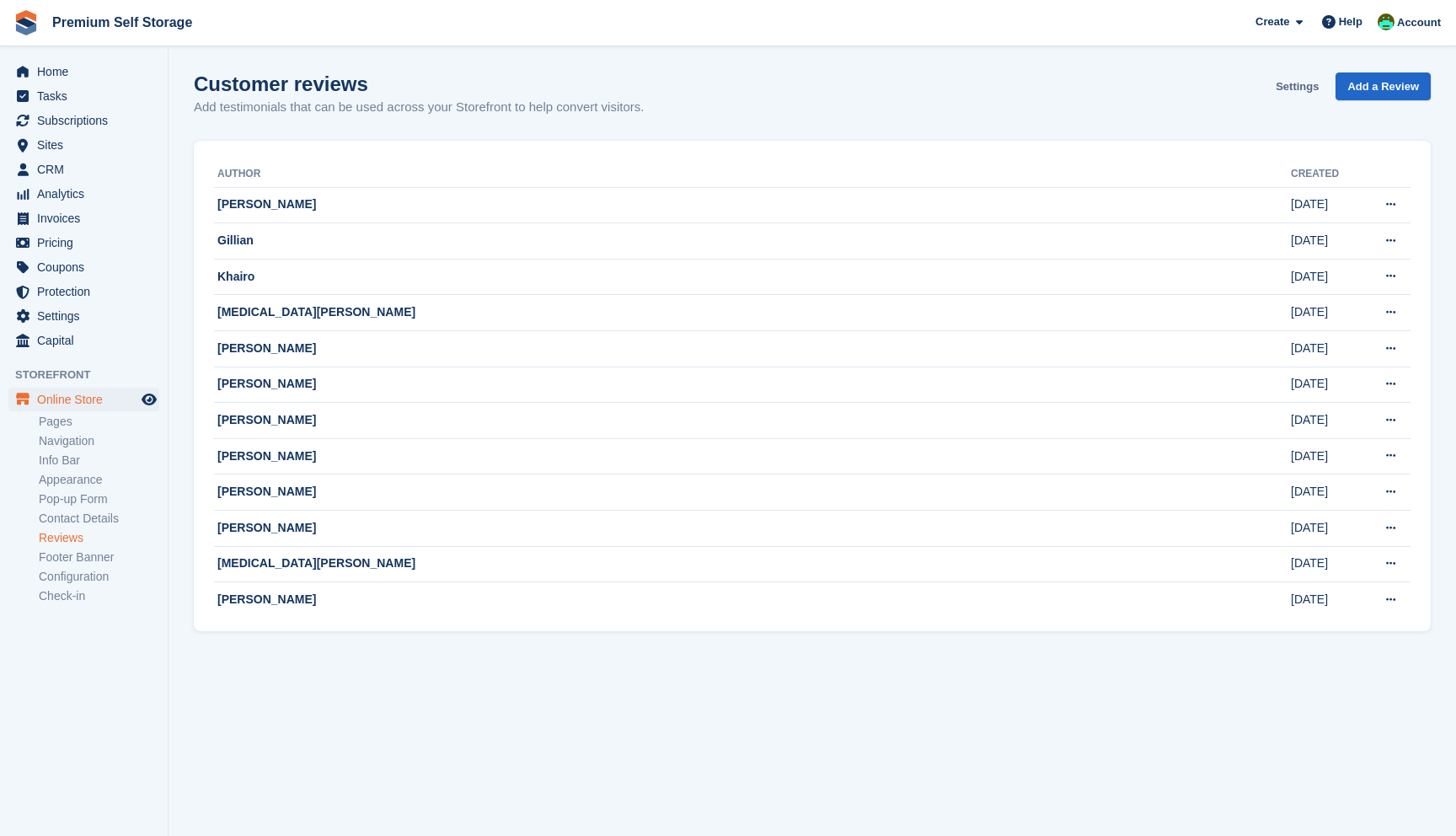
click at [1293, 93] on link "Settings" at bounding box center [1297, 86] width 56 height 28
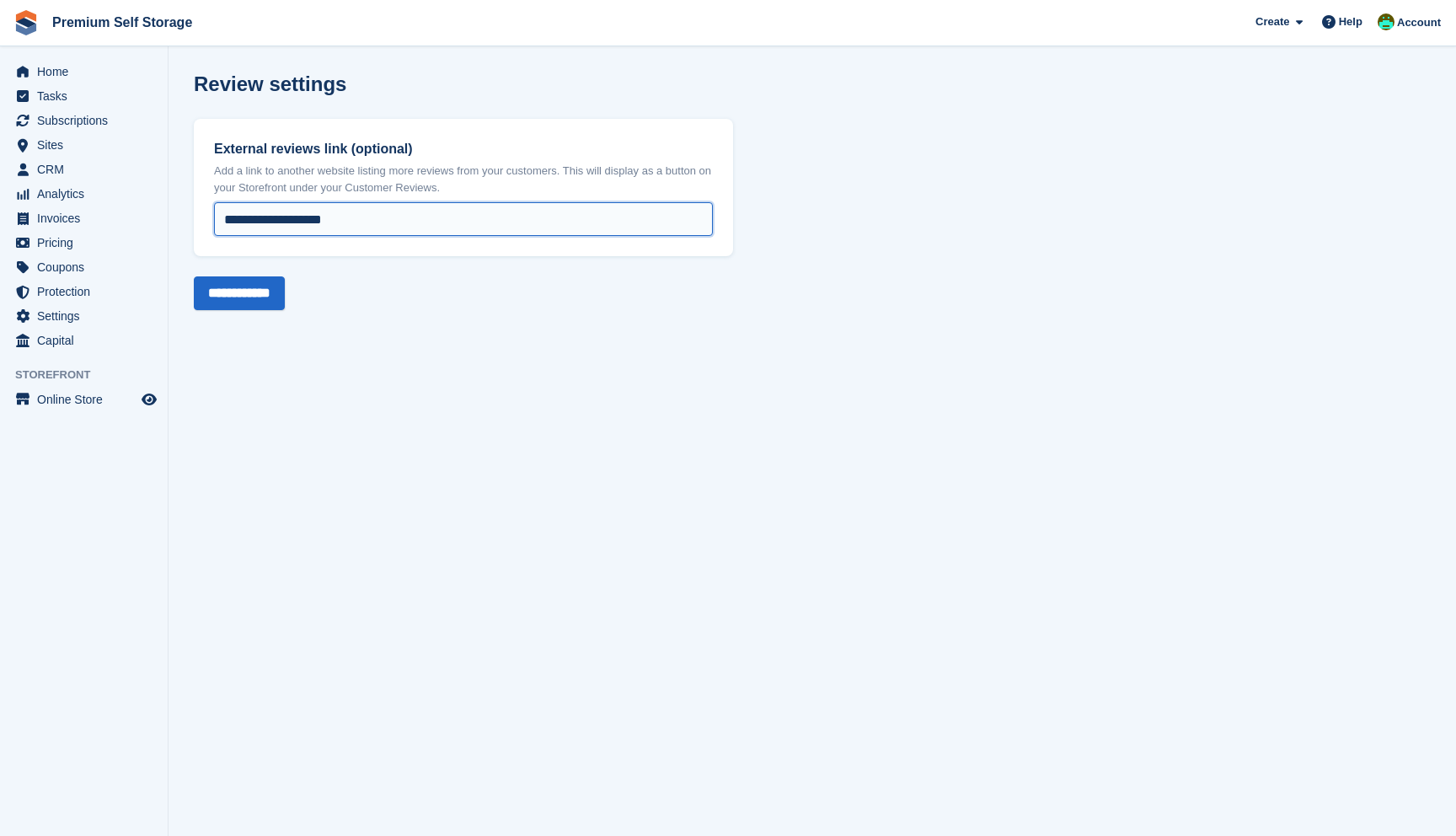
click at [356, 211] on input "**********" at bounding box center [464, 219] width 499 height 33
paste input "**********"
type input "**********"
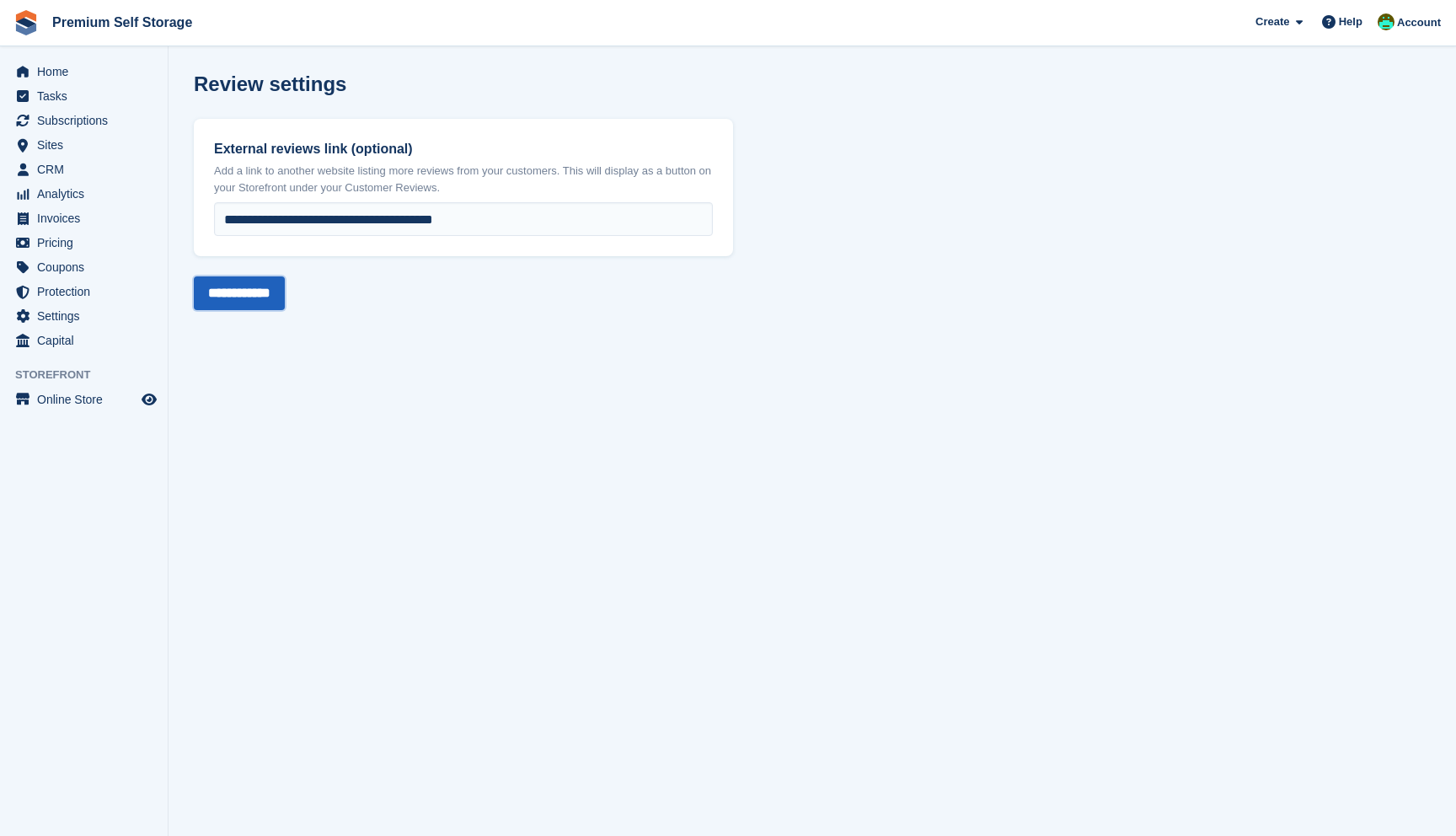
click at [263, 292] on input "**********" at bounding box center [239, 293] width 91 height 33
click at [99, 66] on span "Home" at bounding box center [88, 71] width 101 height 23
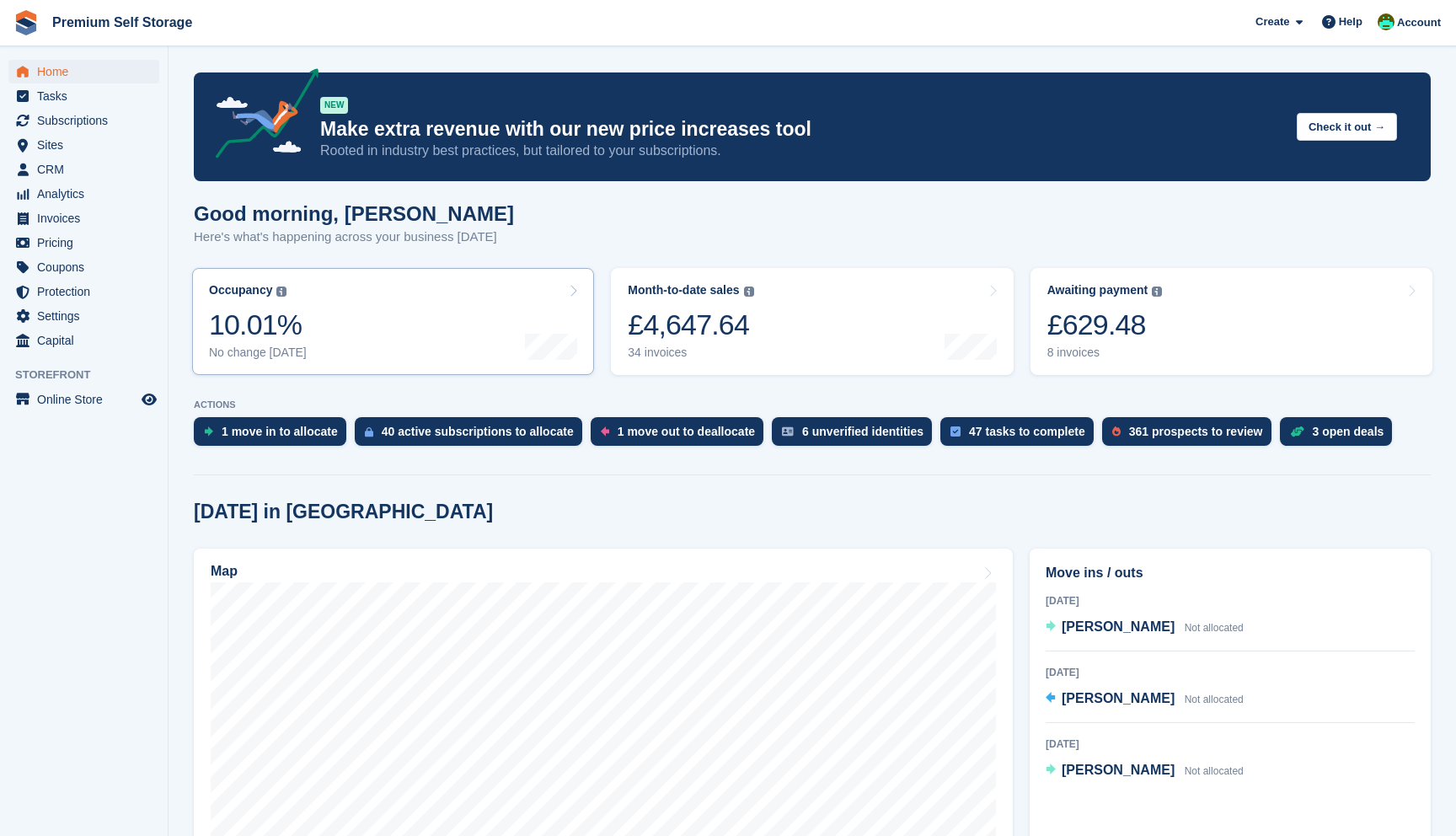
click at [428, 283] on link "Occupancy The percentage of all currently allocated units in terms of area. Inc…" at bounding box center [393, 321] width 402 height 107
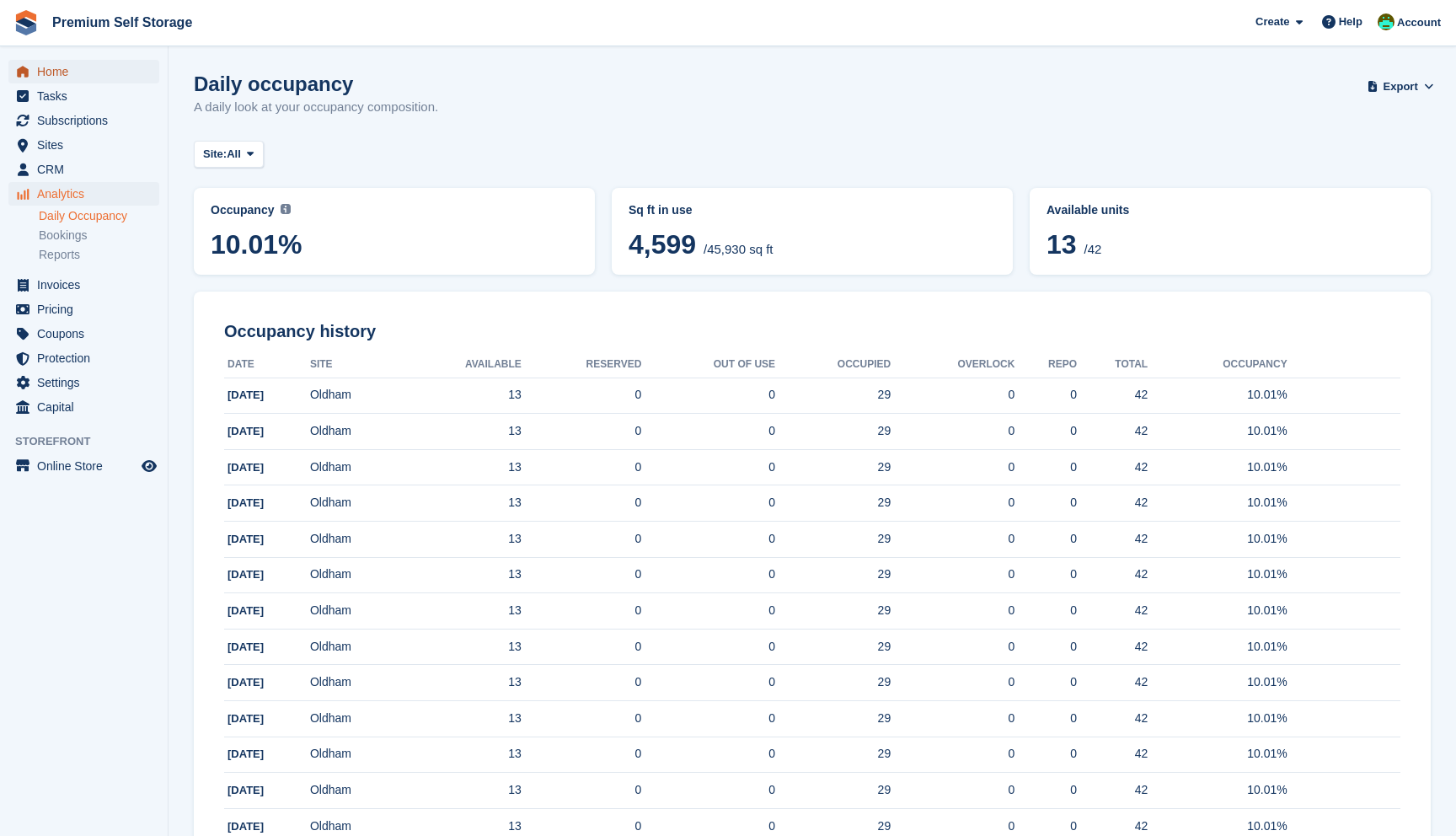
click at [71, 60] on span "Home" at bounding box center [88, 71] width 101 height 23
